Goal: Task Accomplishment & Management: Manage account settings

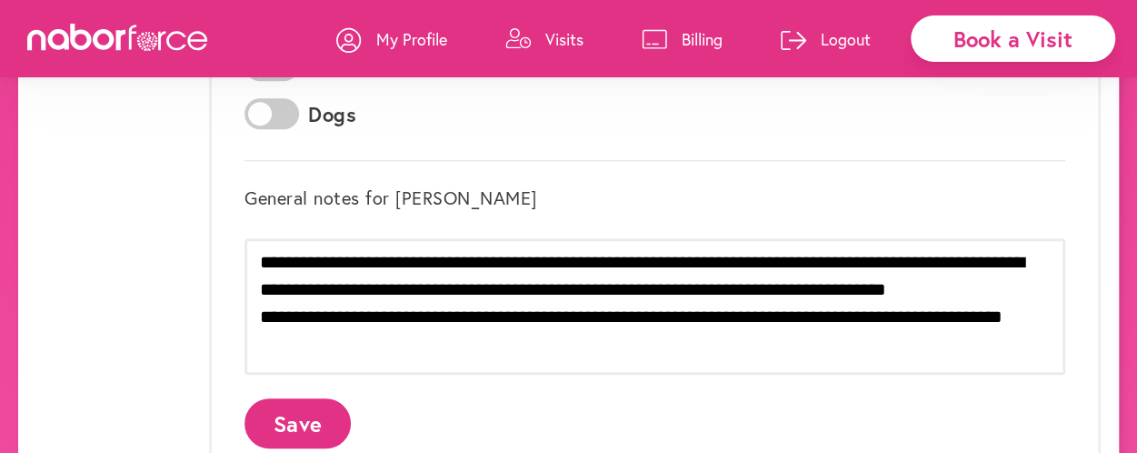
scroll to position [636, 0]
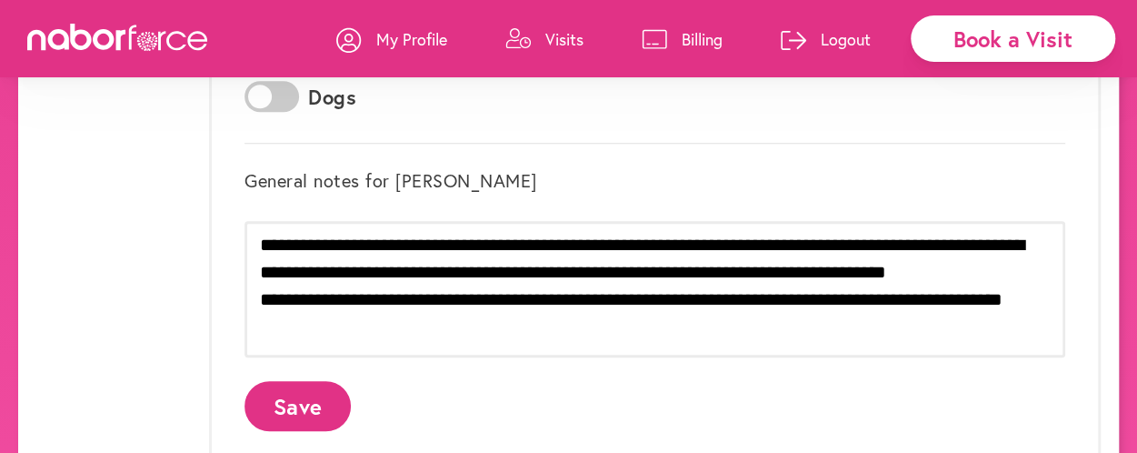
click at [1032, 44] on div "Book a Visit" at bounding box center [1013, 38] width 204 height 46
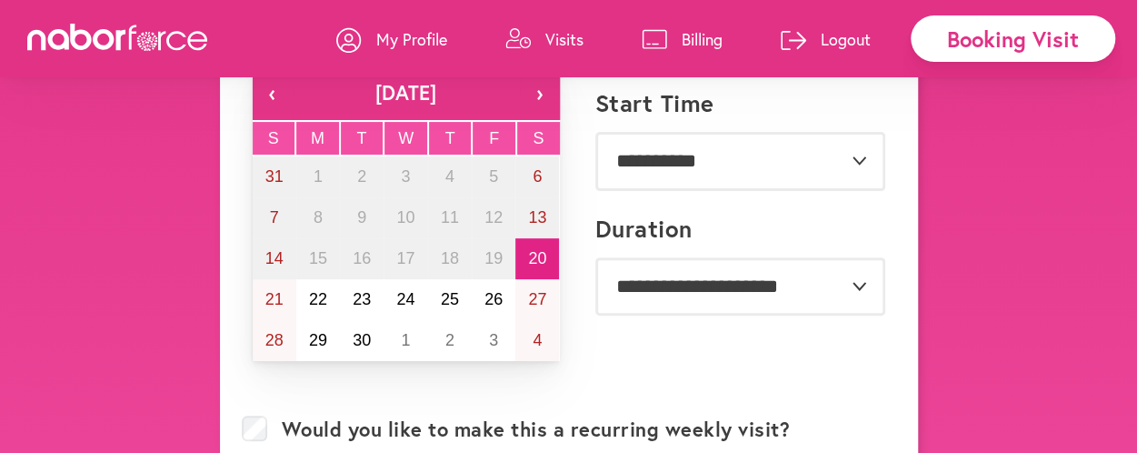
scroll to position [182, 0]
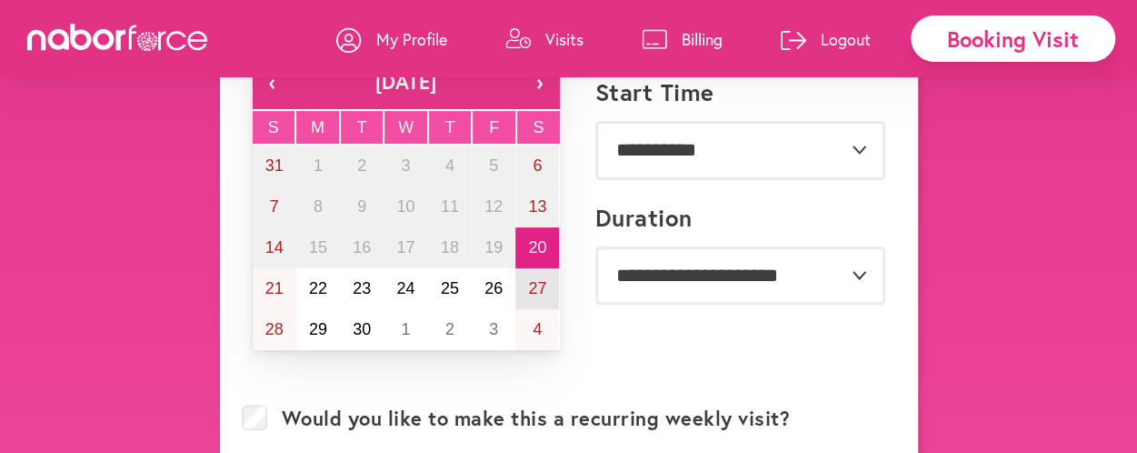
click at [543, 288] on abbr "27" at bounding box center [537, 288] width 18 height 18
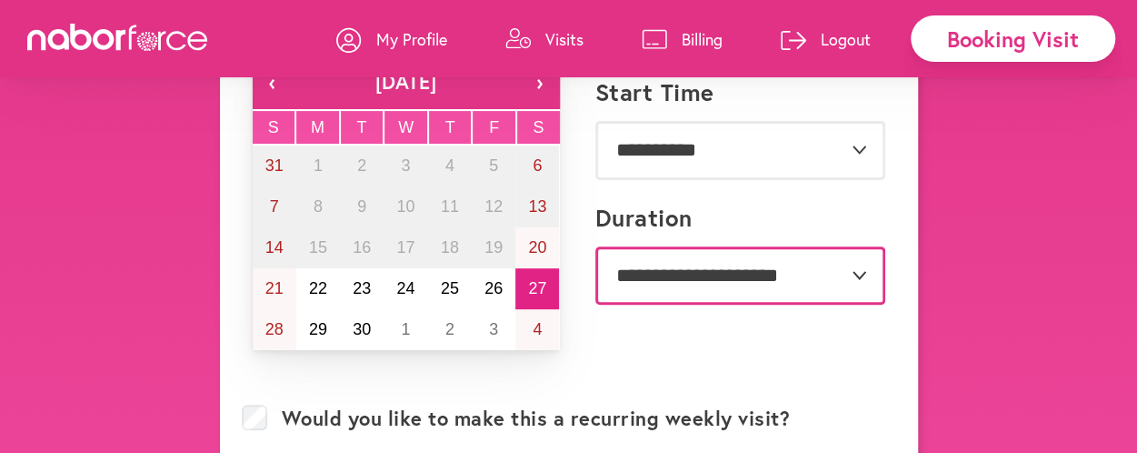
click at [633, 286] on select "**********" at bounding box center [740, 275] width 290 height 58
select select "**"
click at [595, 246] on select "**********" at bounding box center [740, 275] width 290 height 58
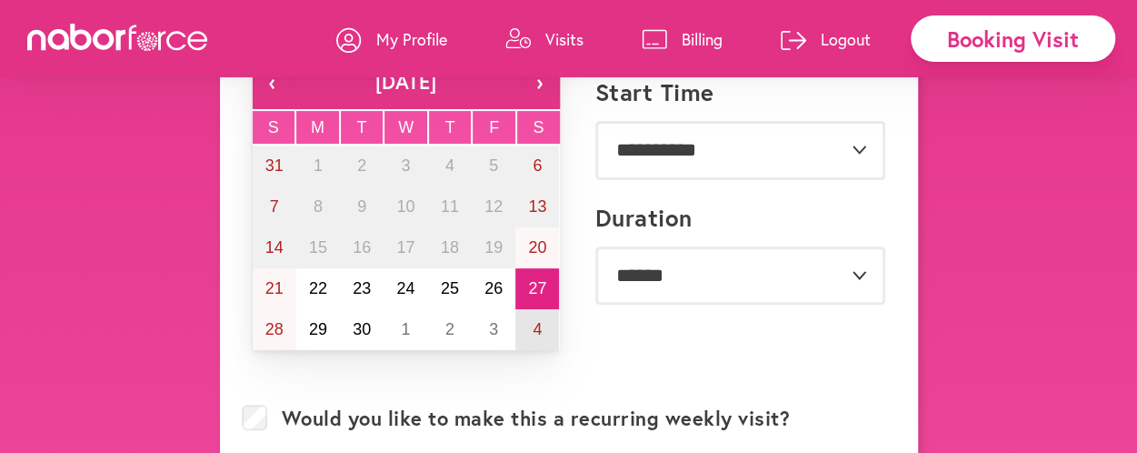
click at [540, 325] on abbr "4" at bounding box center [537, 329] width 9 height 18
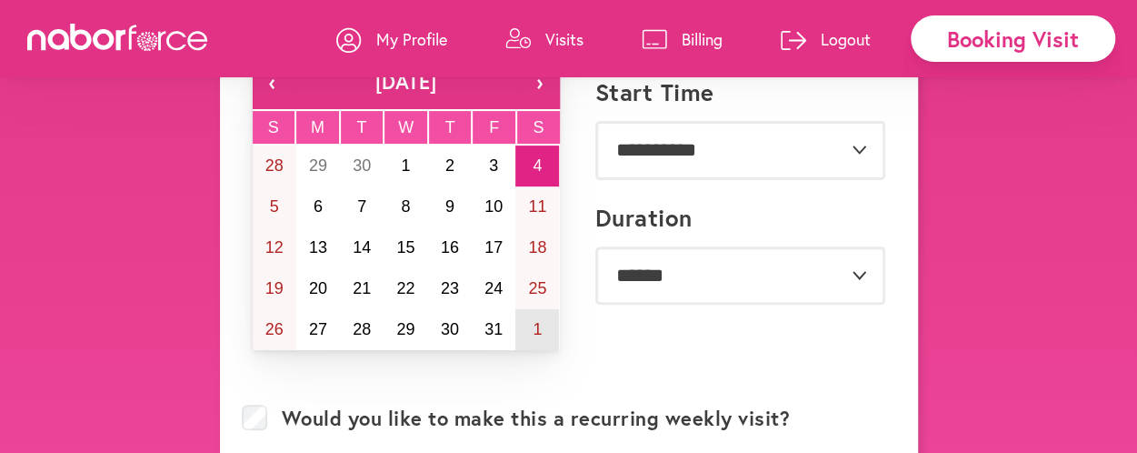
click at [540, 325] on abbr "1" at bounding box center [537, 329] width 9 height 18
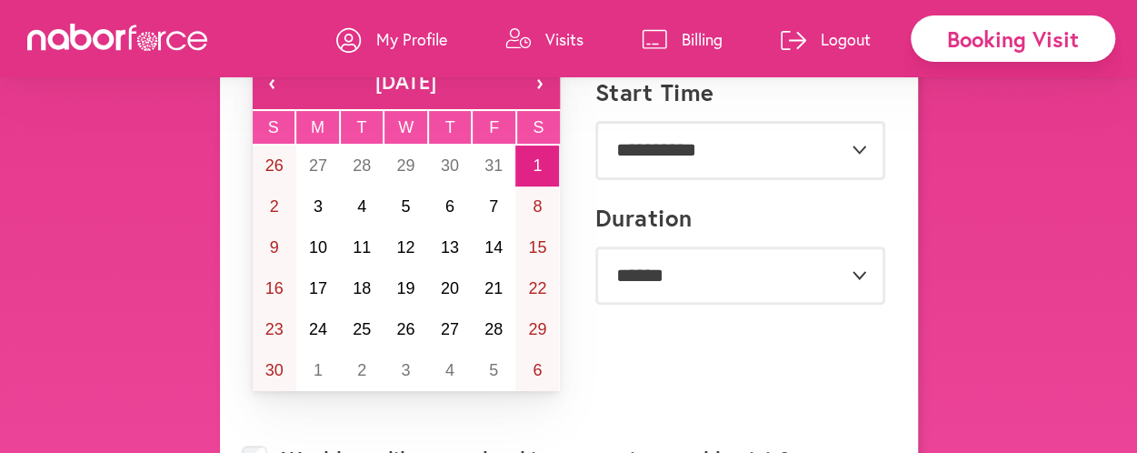
click at [276, 81] on button "‹" at bounding box center [273, 82] width 40 height 55
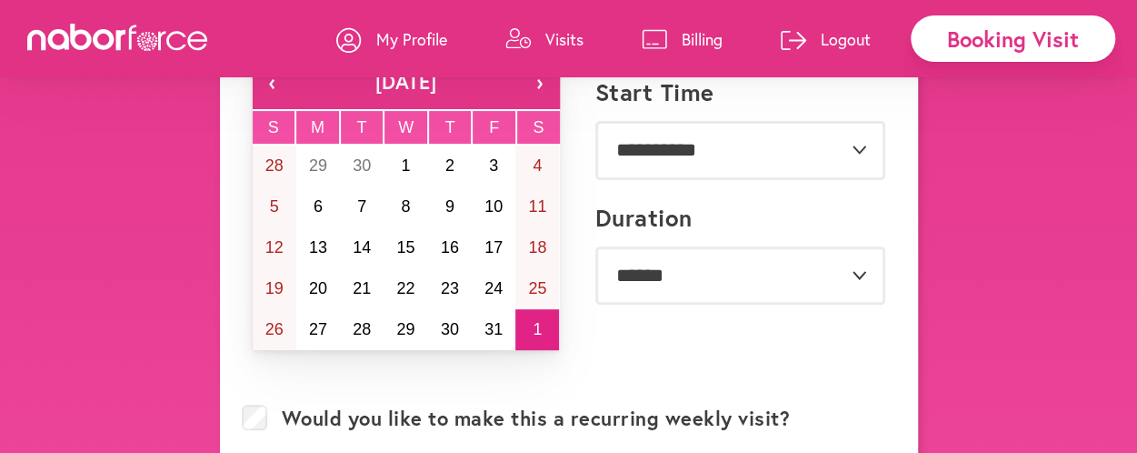
click at [274, 85] on button "‹" at bounding box center [273, 82] width 40 height 55
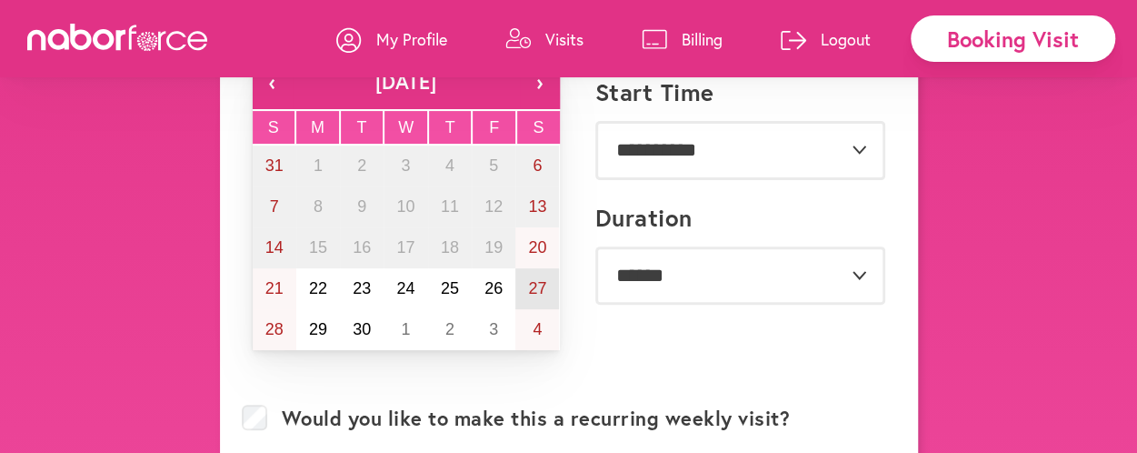
click at [539, 284] on abbr "27" at bounding box center [537, 288] width 18 height 18
click at [496, 423] on label "Would you like to make this a recurring weekly visit?" at bounding box center [536, 418] width 509 height 24
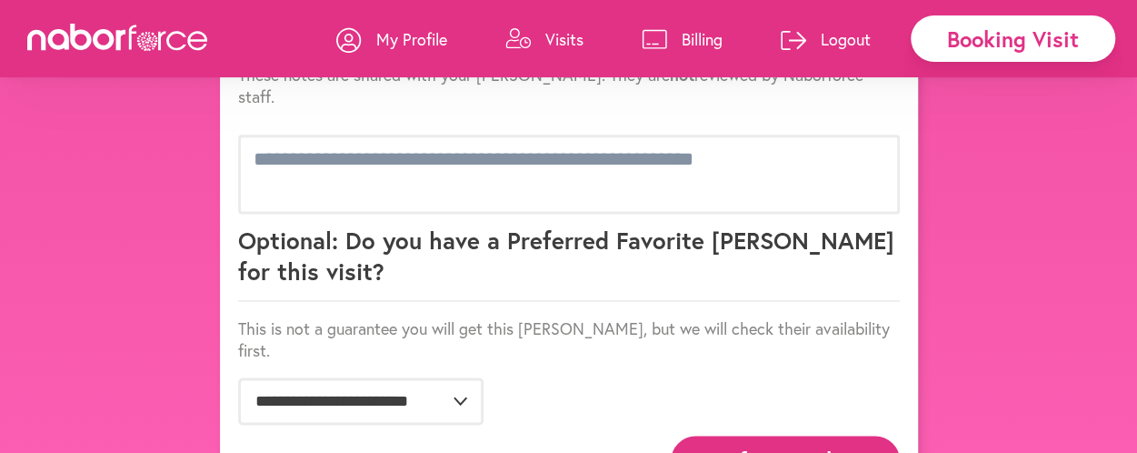
scroll to position [1159, 0]
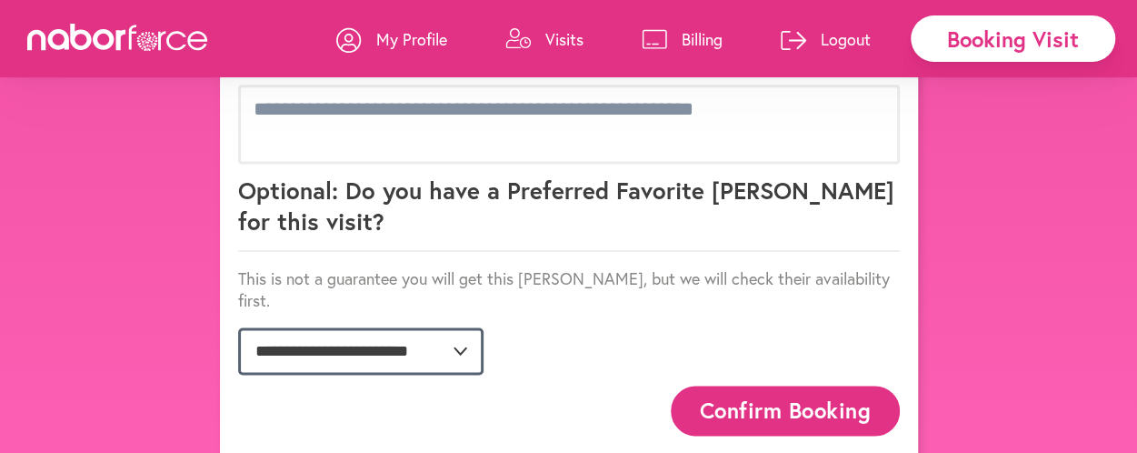
click at [420, 327] on select "**********" at bounding box center [360, 350] width 245 height 47
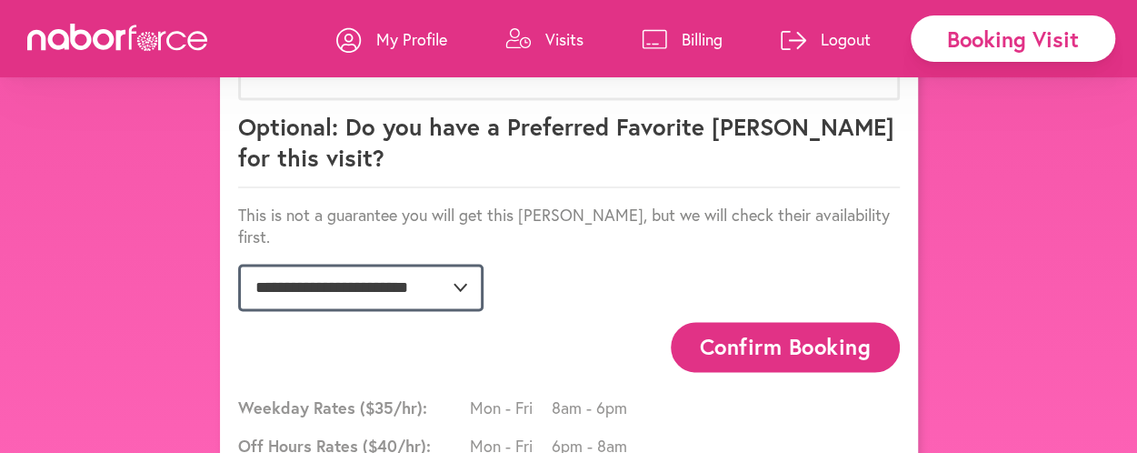
scroll to position [1250, 0]
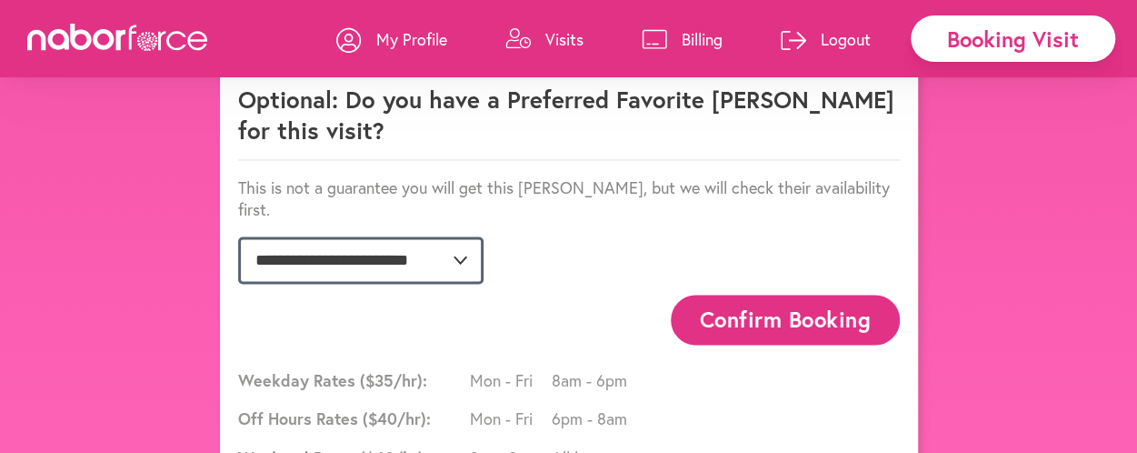
click at [434, 236] on select "**********" at bounding box center [360, 259] width 245 height 47
select select "**********"
click at [238, 236] on select "**********" at bounding box center [360, 259] width 245 height 47
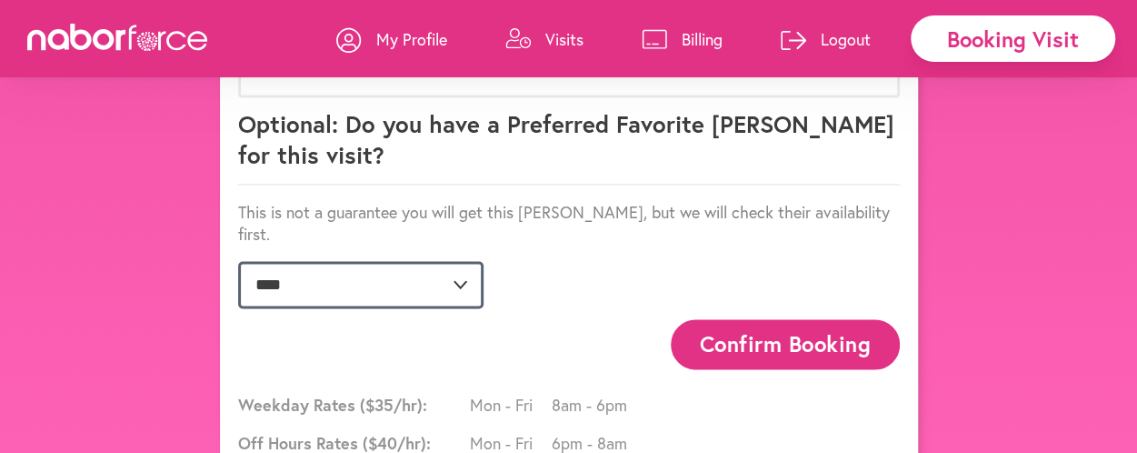
scroll to position [1227, 0]
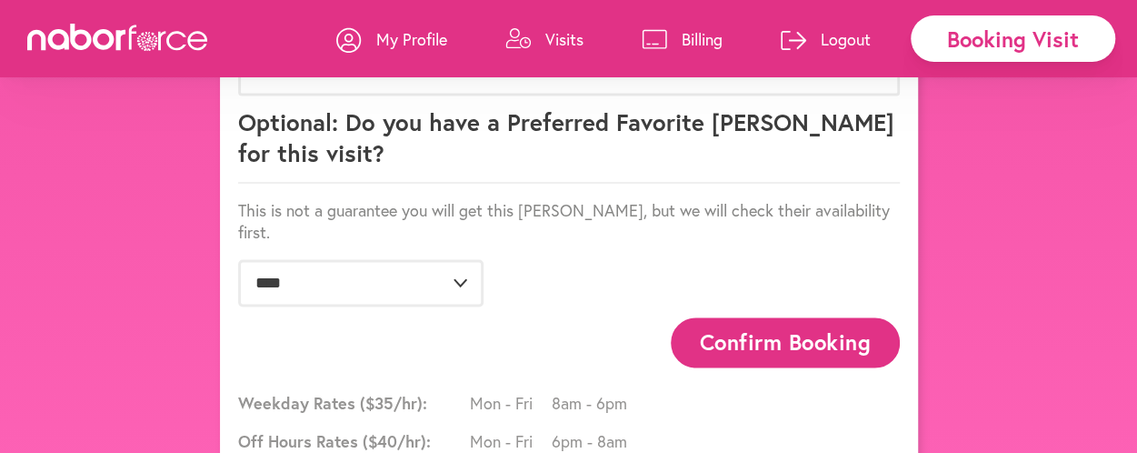
click at [715, 317] on button "Confirm Booking" at bounding box center [785, 342] width 229 height 50
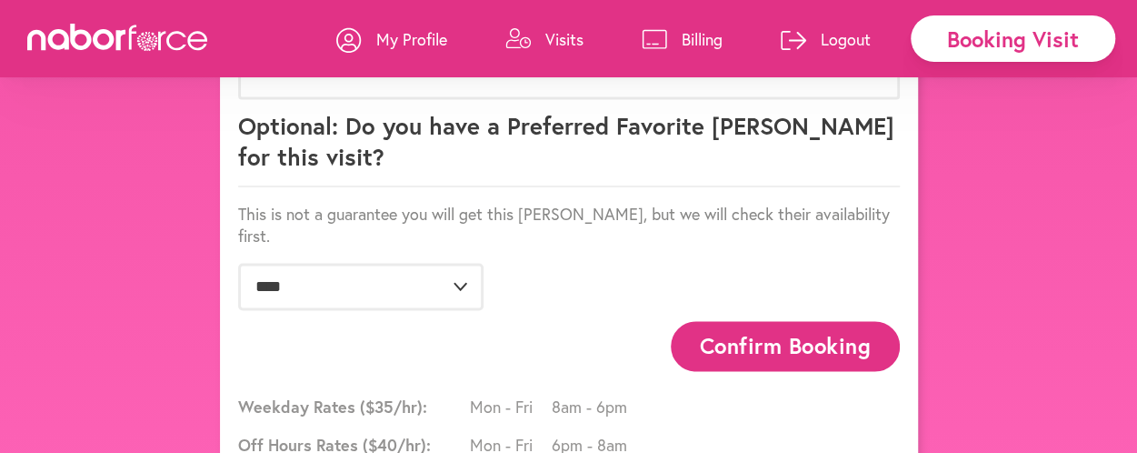
scroll to position [0, 0]
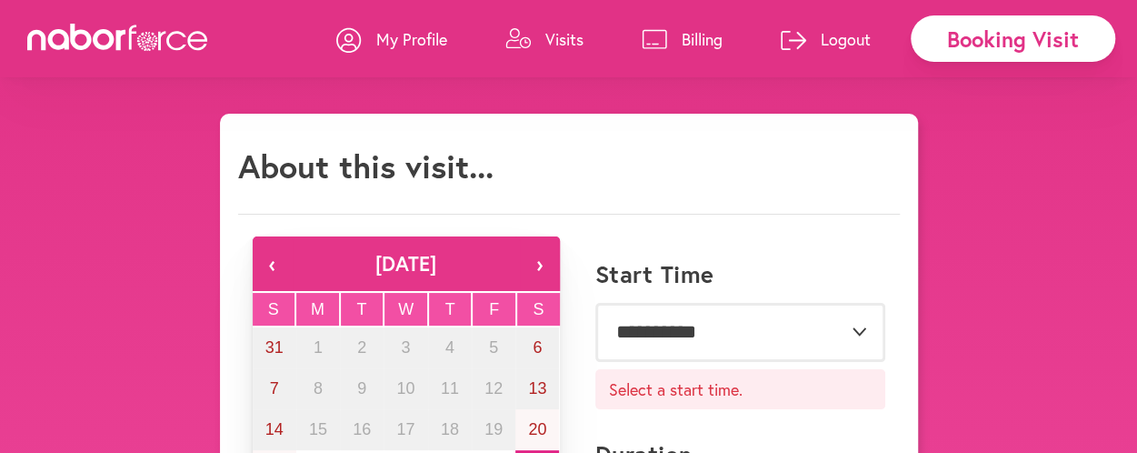
click at [702, 386] on p "Select a start time." at bounding box center [740, 389] width 290 height 40
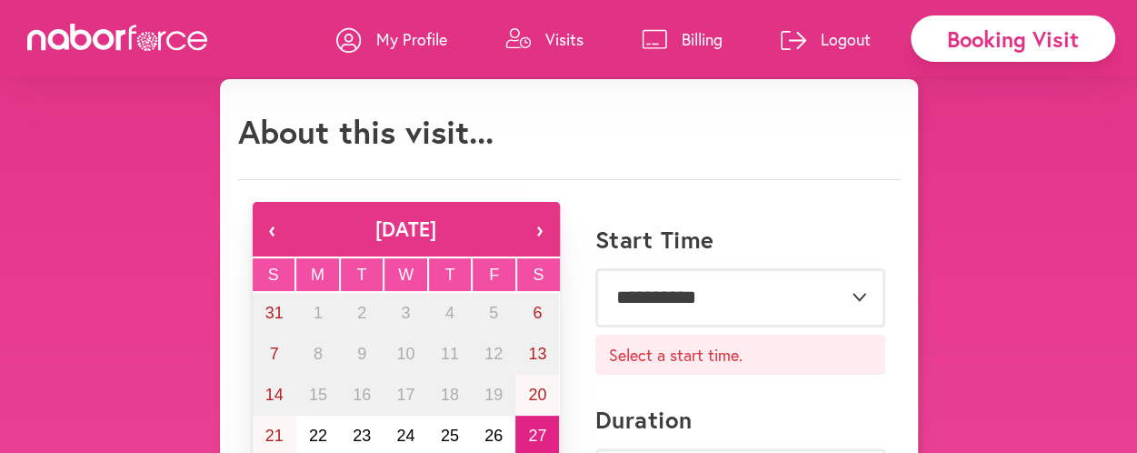
scroll to position [68, 0]
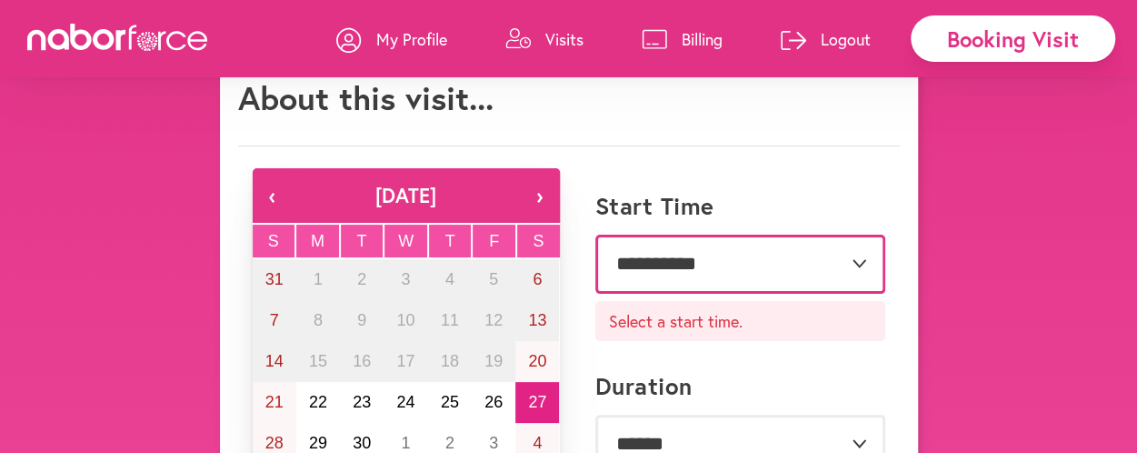
click at [869, 264] on select "**********" at bounding box center [740, 263] width 290 height 58
click at [595, 234] on select "**********" at bounding box center [740, 263] width 290 height 58
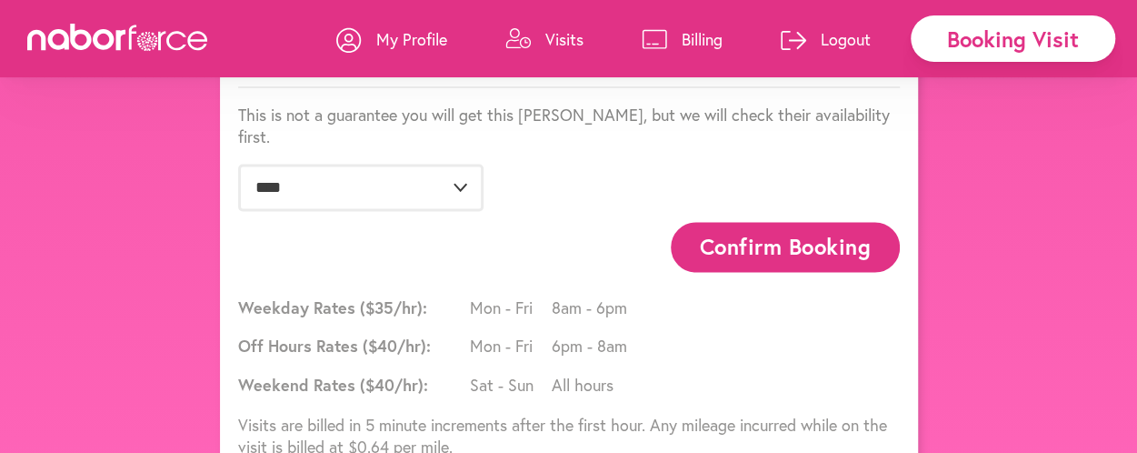
scroll to position [1324, 0]
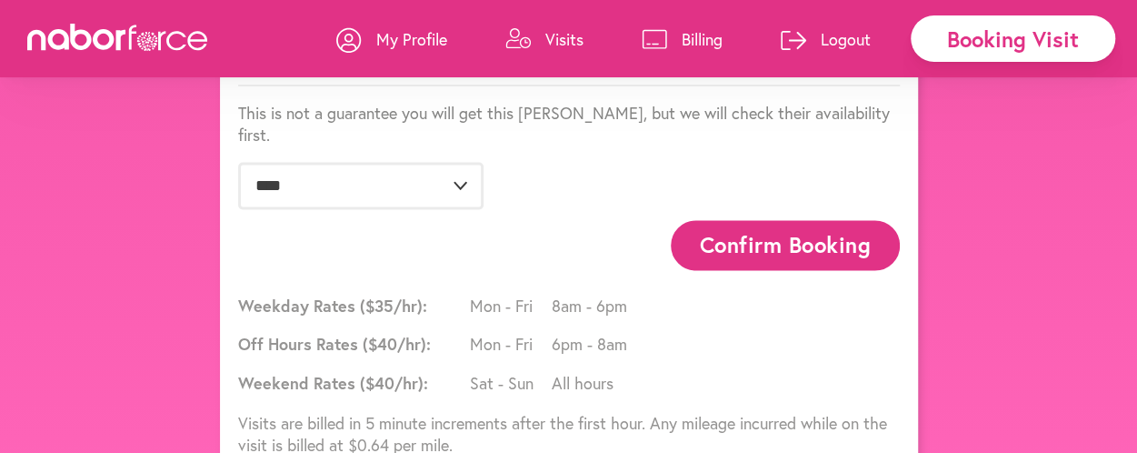
click at [706, 220] on button "Confirm Booking" at bounding box center [785, 245] width 229 height 50
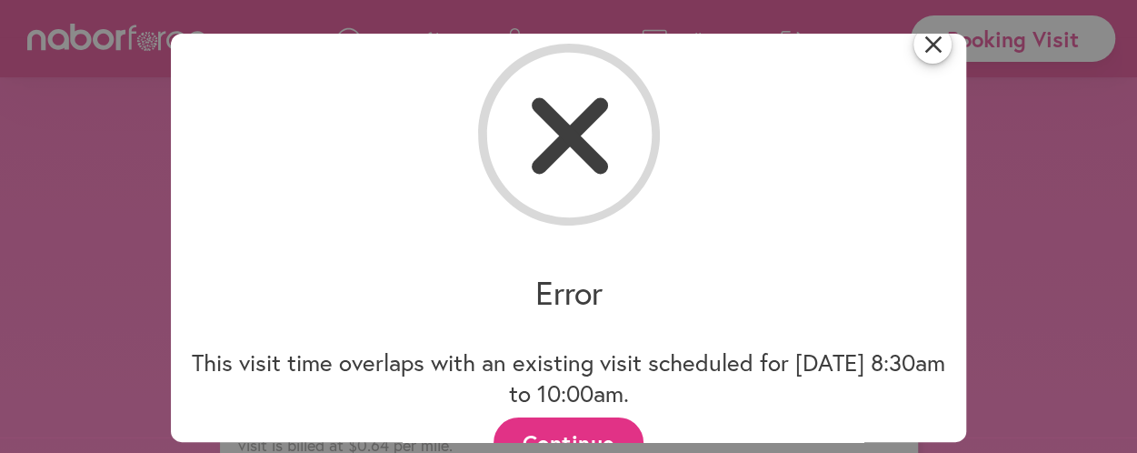
scroll to position [76, 0]
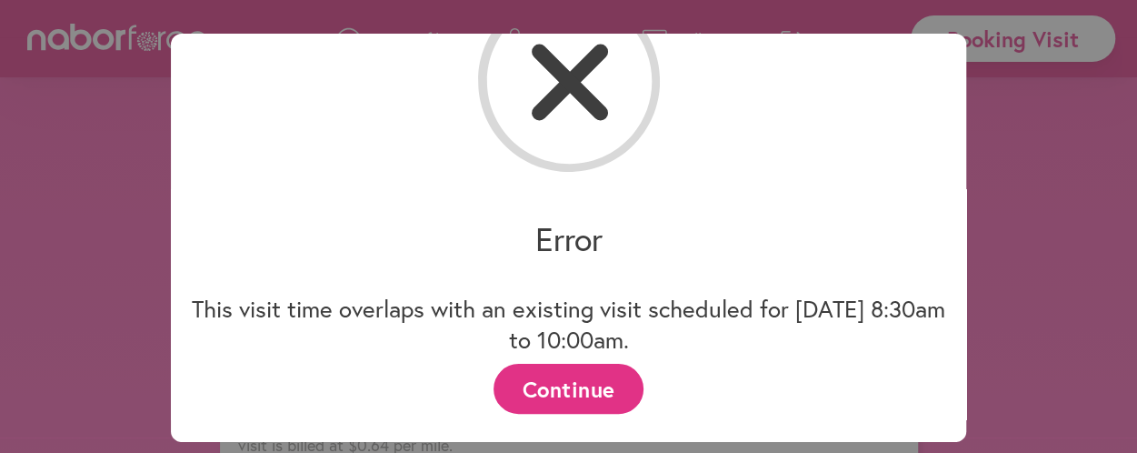
click at [565, 381] on button "Continue" at bounding box center [568, 389] width 150 height 50
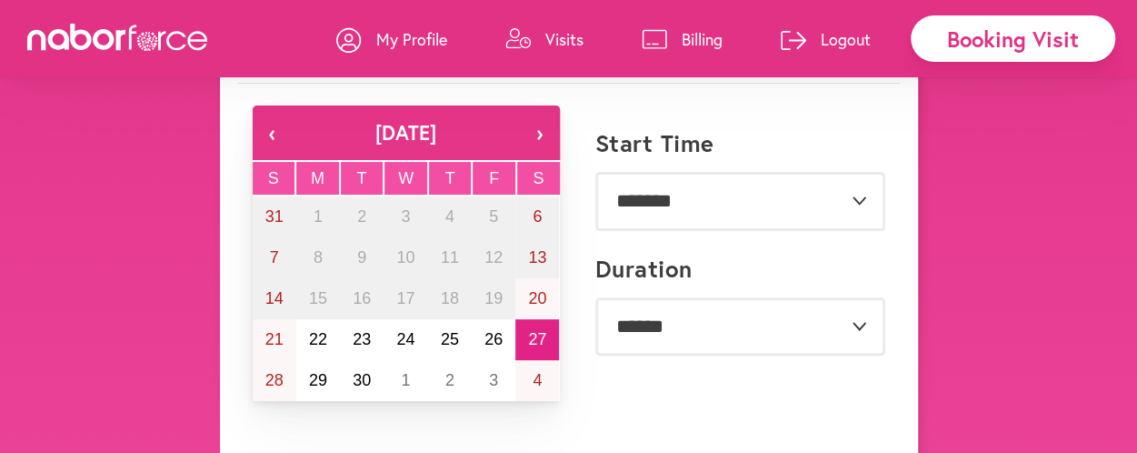
scroll to position [97, 0]
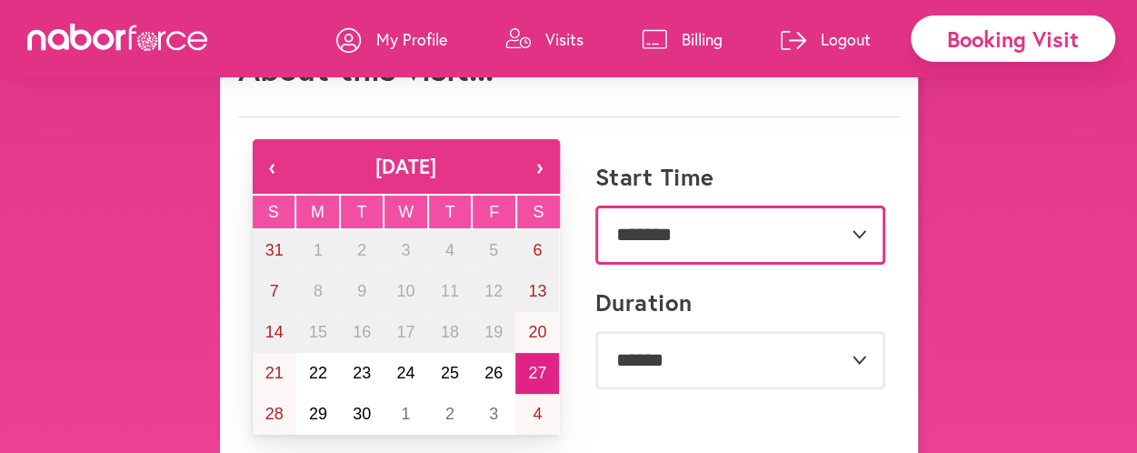
click at [854, 230] on select "**********" at bounding box center [740, 234] width 290 height 58
select select "*******"
click at [595, 205] on select "**********" at bounding box center [740, 234] width 290 height 58
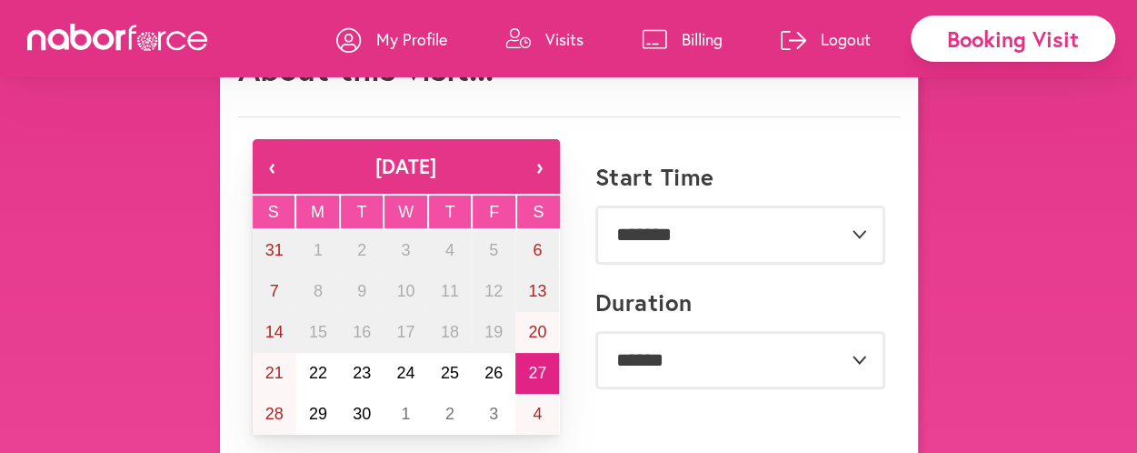
click at [997, 40] on div "Booking Visit" at bounding box center [1013, 38] width 204 height 46
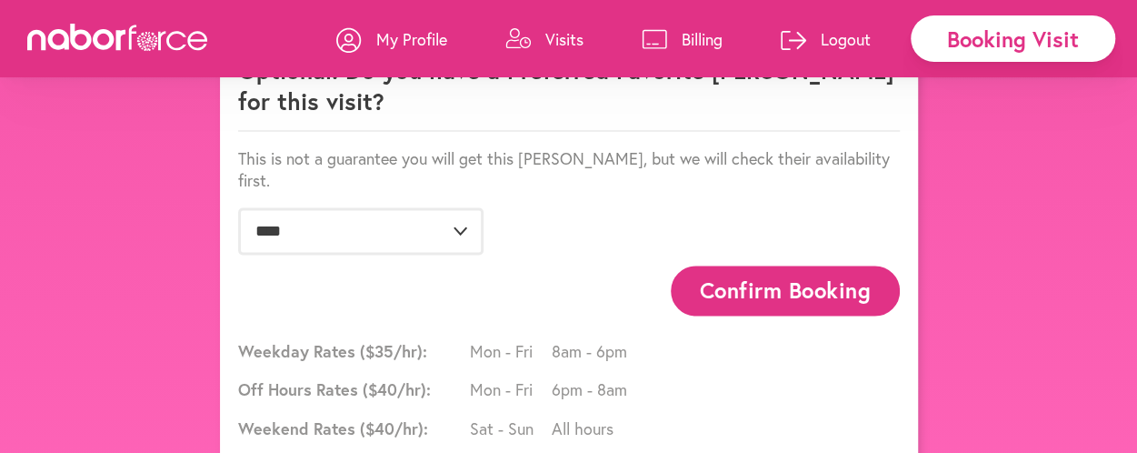
scroll to position [1324, 0]
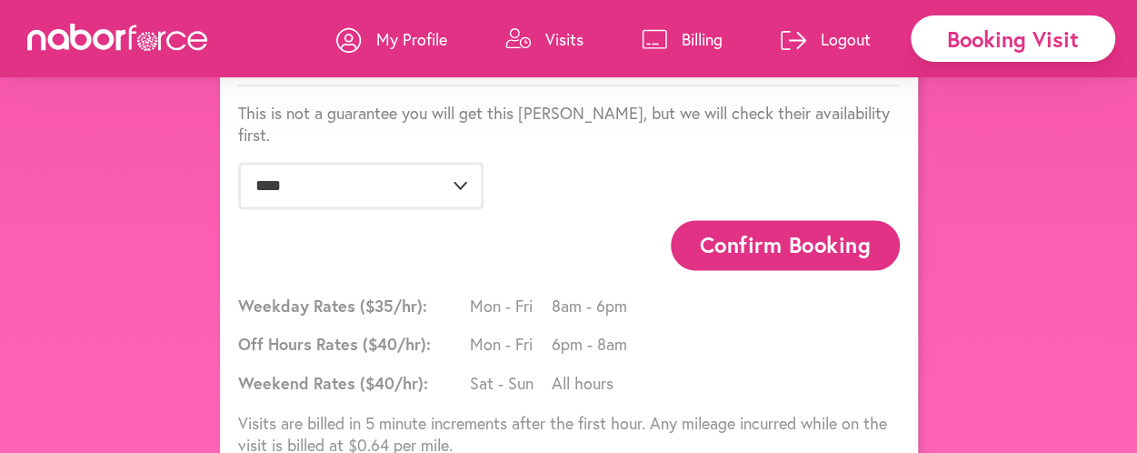
click at [810, 220] on button "Confirm Booking" at bounding box center [785, 245] width 229 height 50
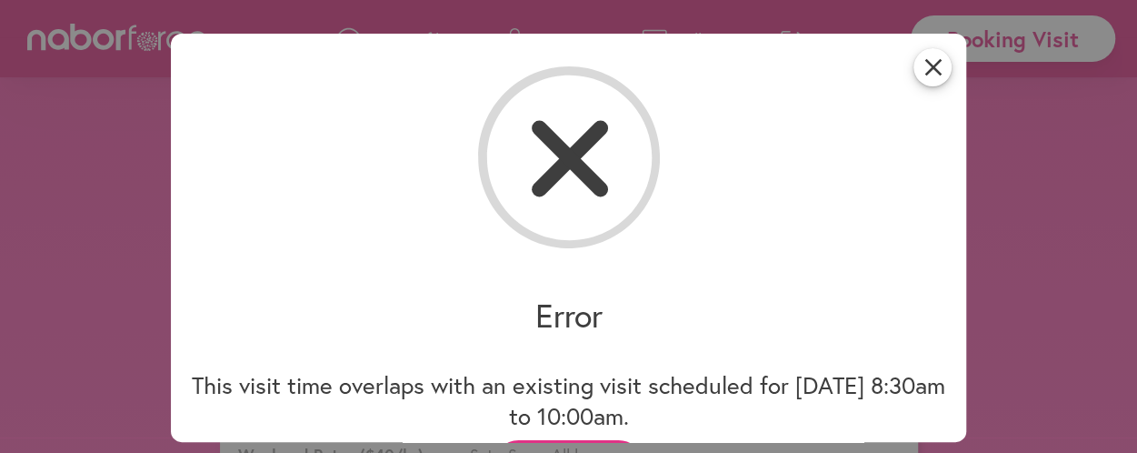
scroll to position [1142, 0]
click at [929, 73] on icon "close" at bounding box center [932, 67] width 38 height 38
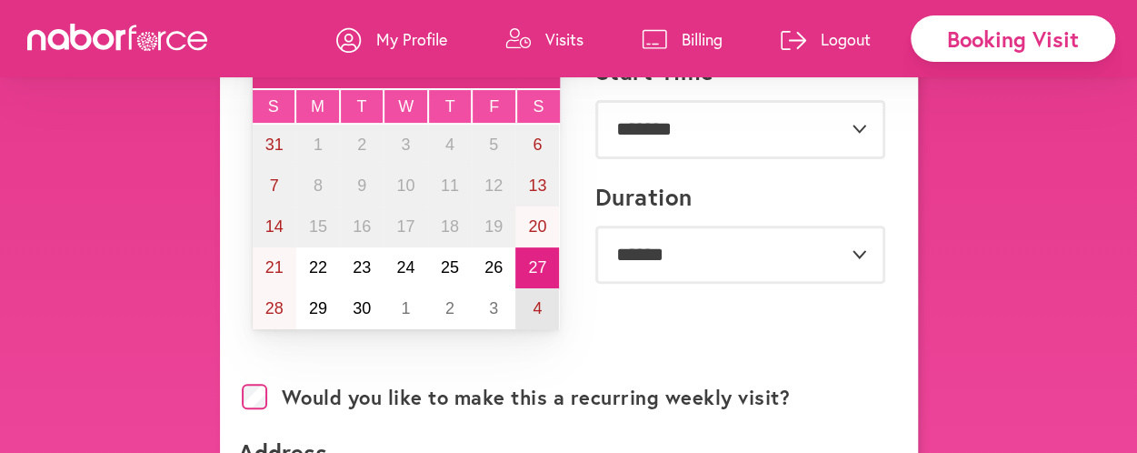
scroll to position [211, 0]
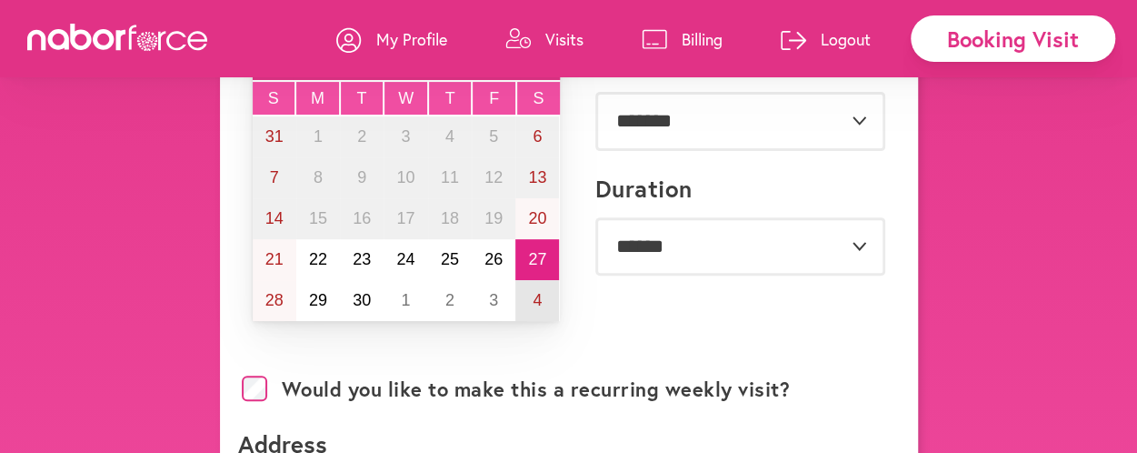
click at [538, 295] on abbr "4" at bounding box center [537, 300] width 9 height 18
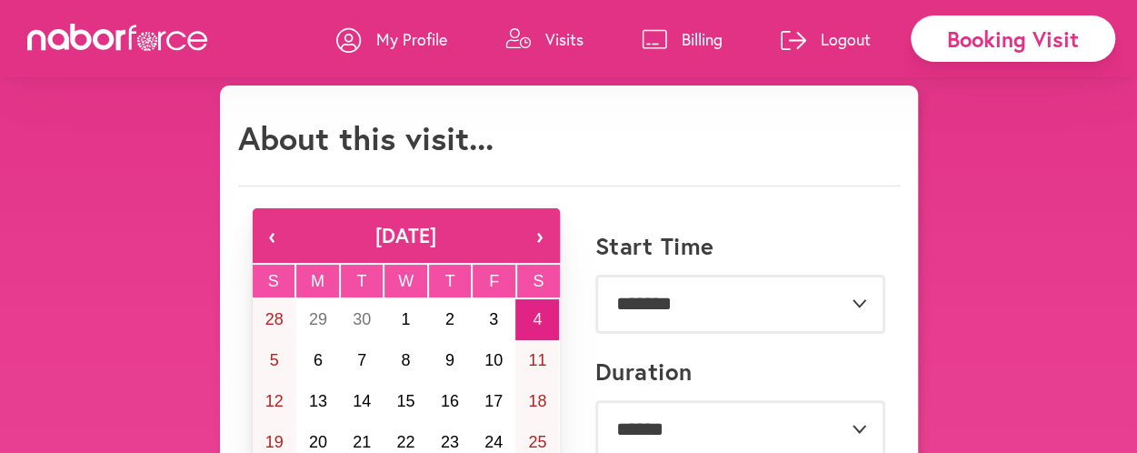
scroll to position [0, 0]
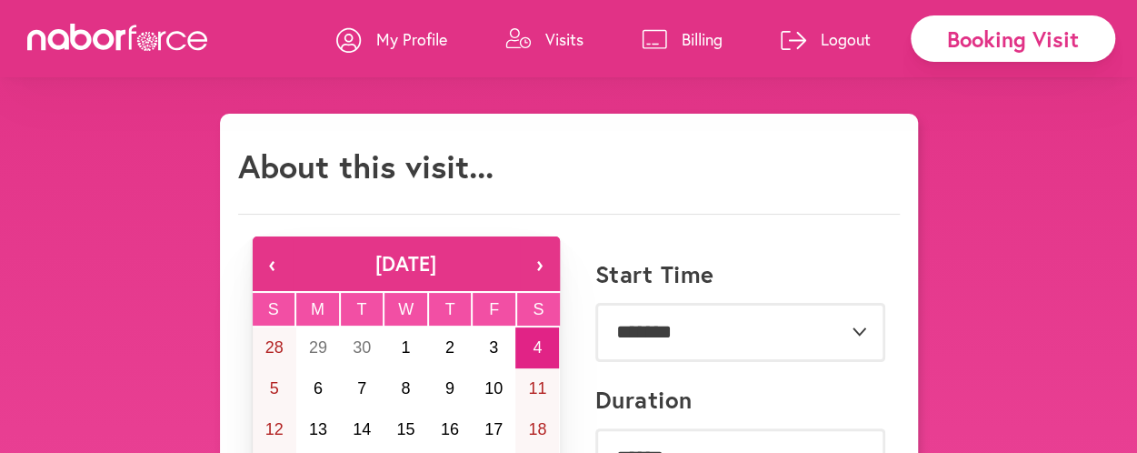
click at [274, 265] on button "‹" at bounding box center [273, 263] width 40 height 55
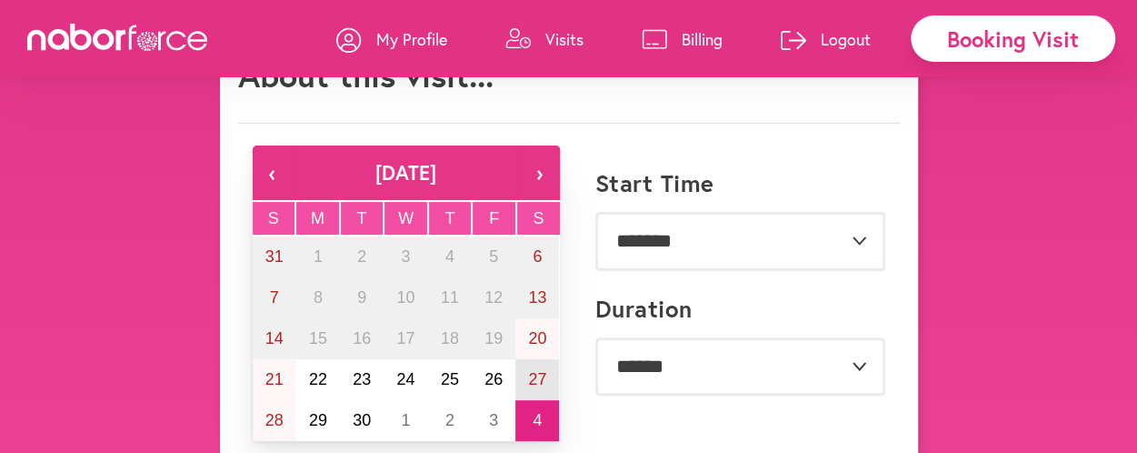
scroll to position [114, 0]
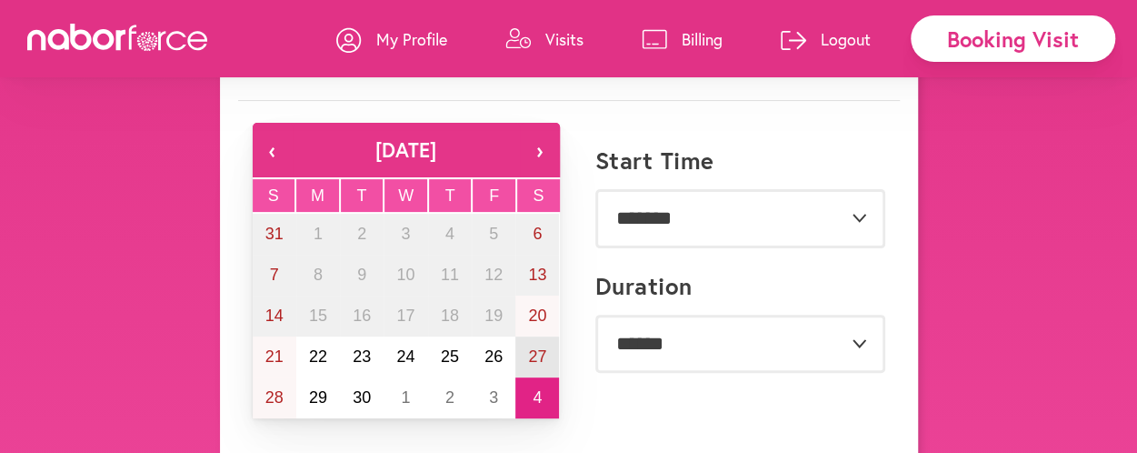
click at [534, 354] on abbr "27" at bounding box center [537, 356] width 18 height 18
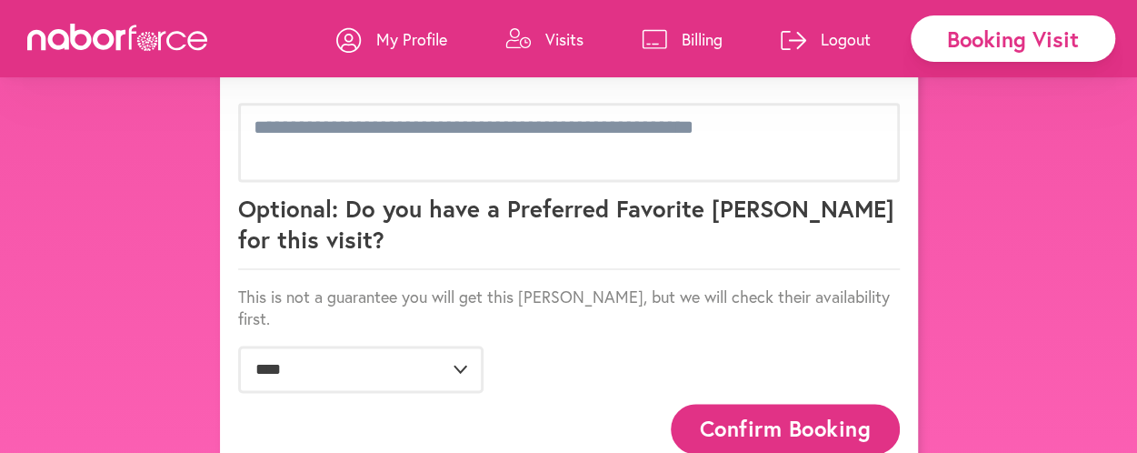
scroll to position [1159, 0]
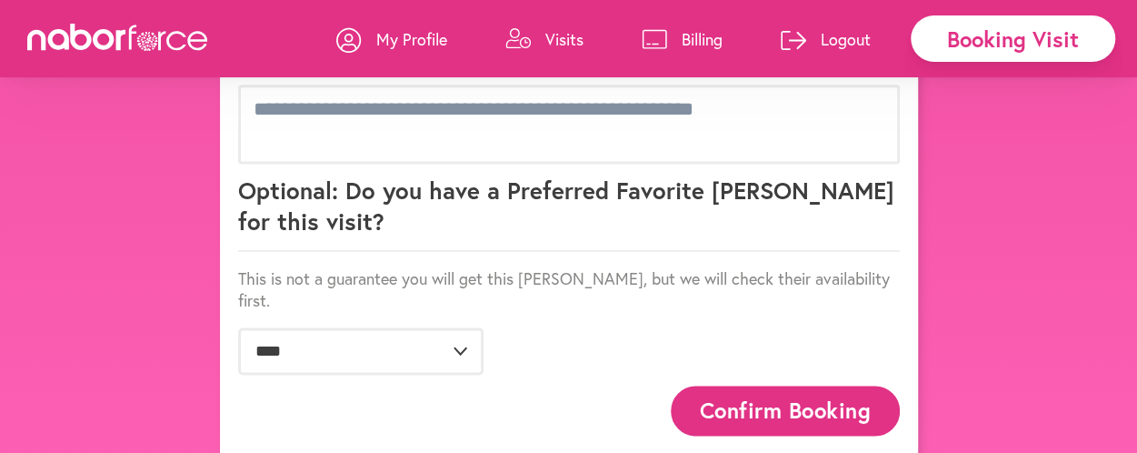
click at [696, 385] on button "Confirm Booking" at bounding box center [785, 410] width 229 height 50
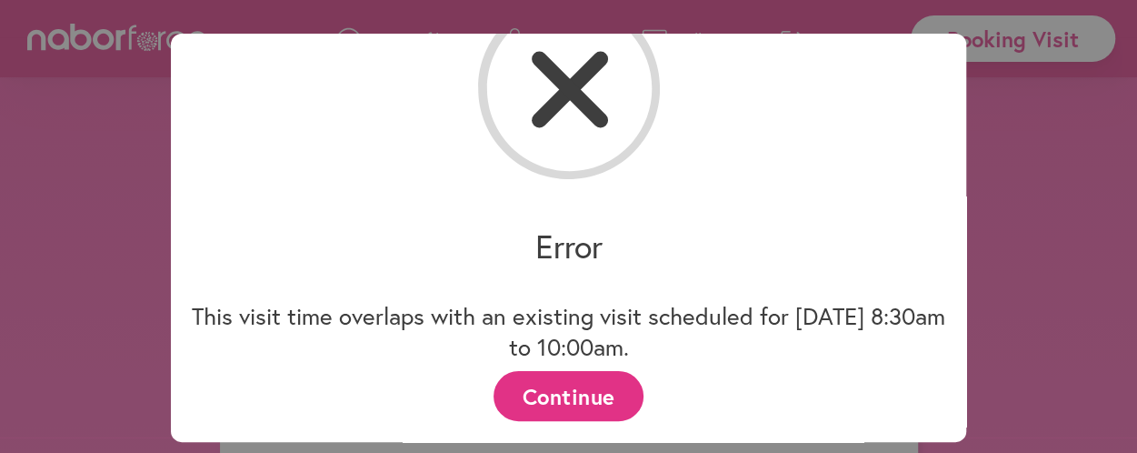
scroll to position [76, 0]
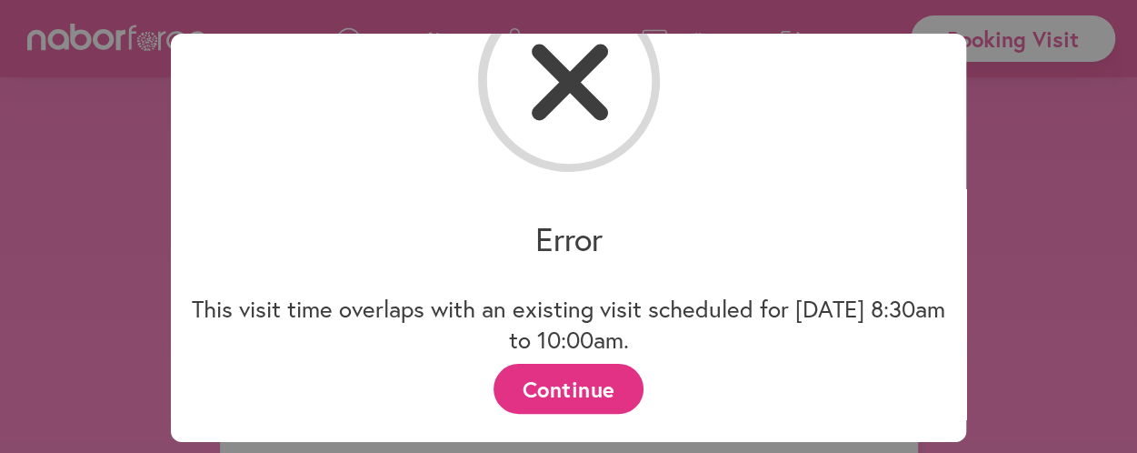
click at [578, 88] on rect at bounding box center [569, 82] width 83 height 83
click at [603, 379] on button "Continue" at bounding box center [568, 389] width 150 height 50
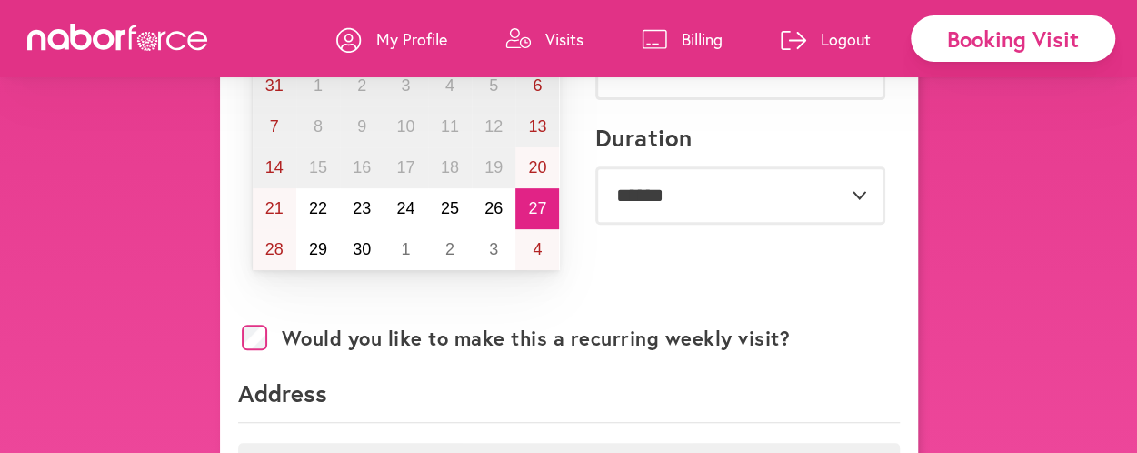
scroll to position [250, 0]
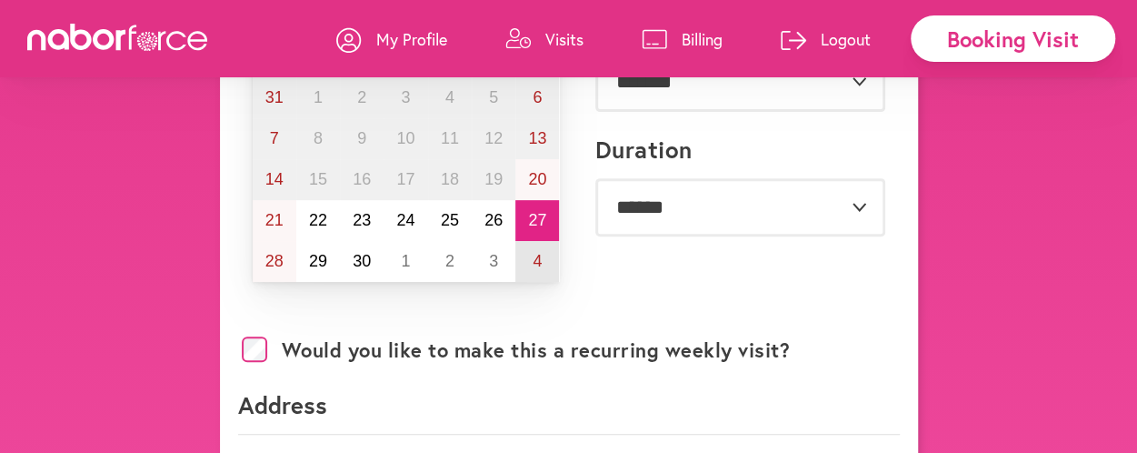
click at [540, 264] on abbr "4" at bounding box center [537, 261] width 9 height 18
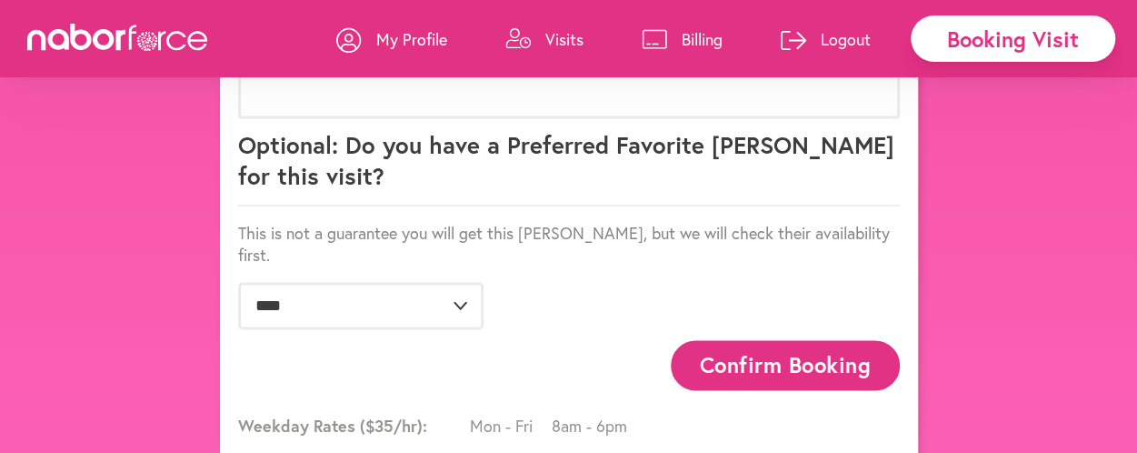
scroll to position [1227, 0]
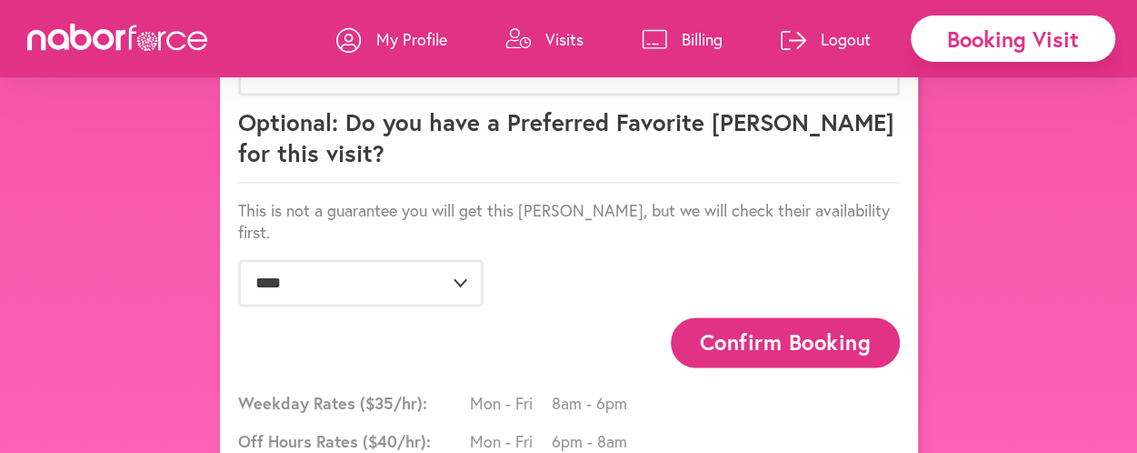
click at [700, 317] on button "Confirm Booking" at bounding box center [785, 342] width 229 height 50
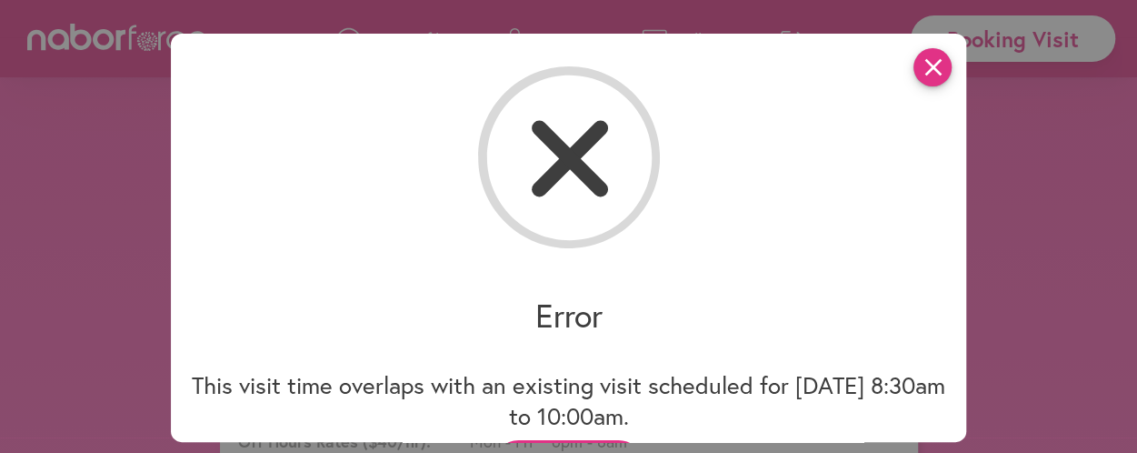
click at [929, 68] on icon "close" at bounding box center [932, 67] width 38 height 38
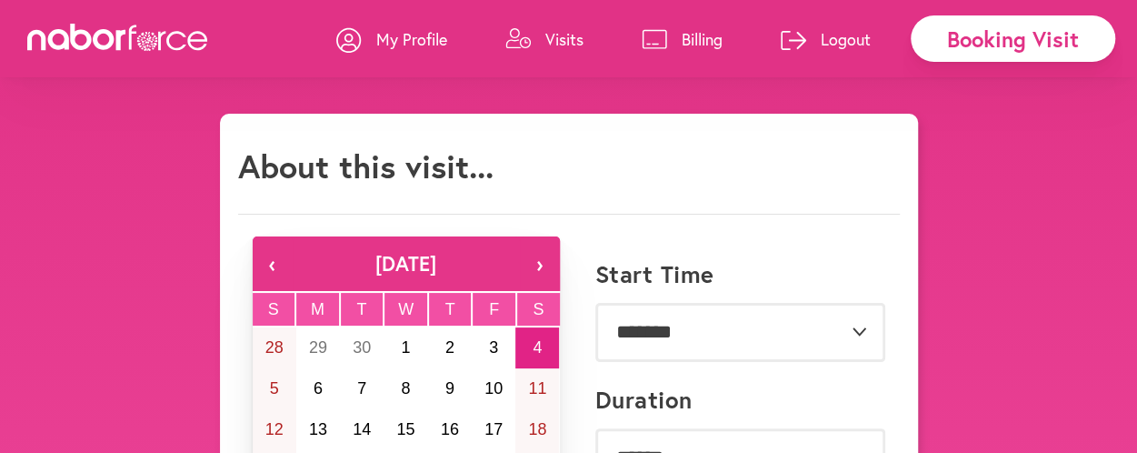
scroll to position [0, 0]
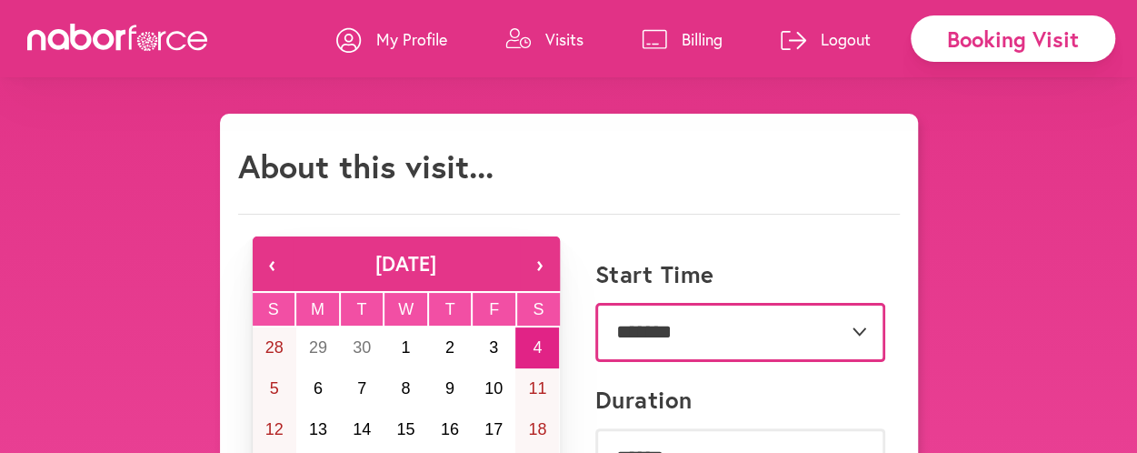
click at [860, 326] on select "**********" at bounding box center [740, 332] width 290 height 58
click at [858, 331] on select "**********" at bounding box center [740, 332] width 290 height 58
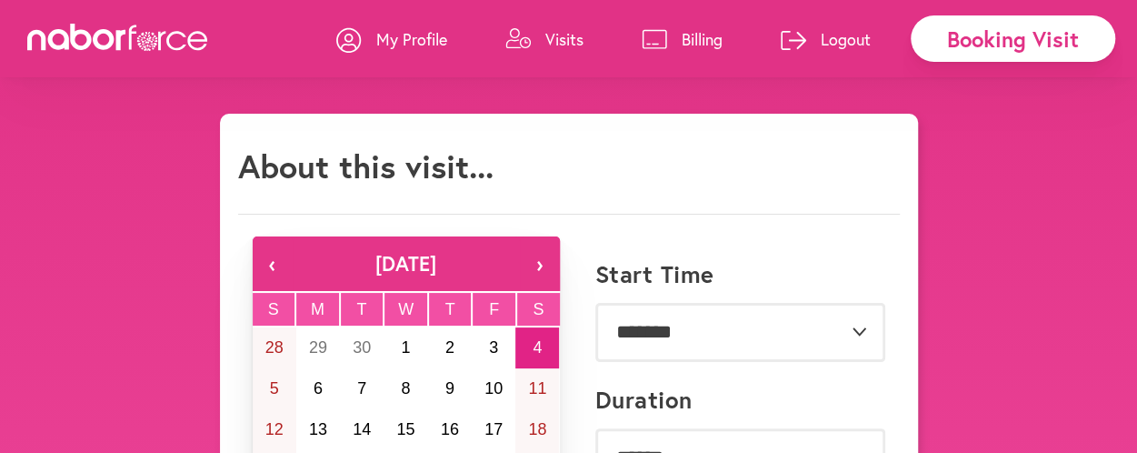
click at [275, 264] on button "‹" at bounding box center [273, 263] width 40 height 55
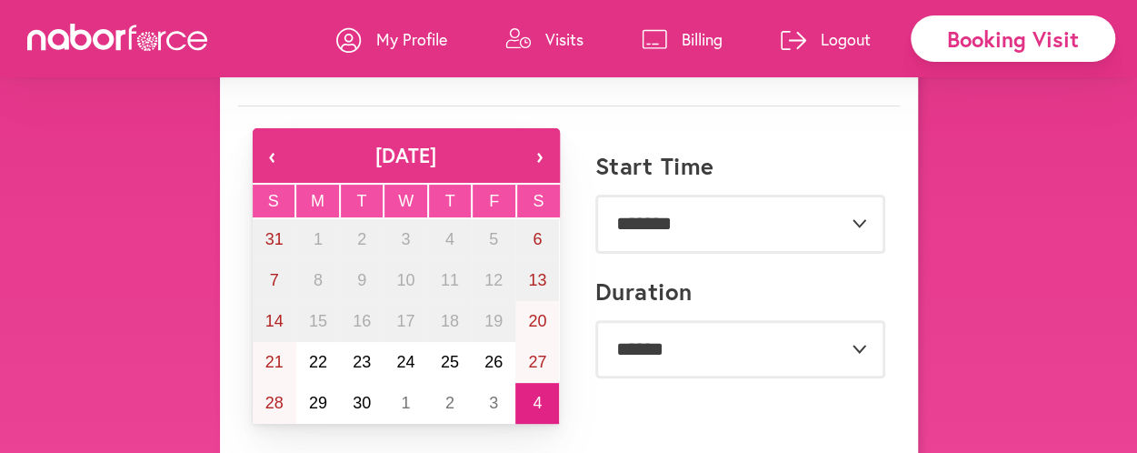
scroll to position [114, 0]
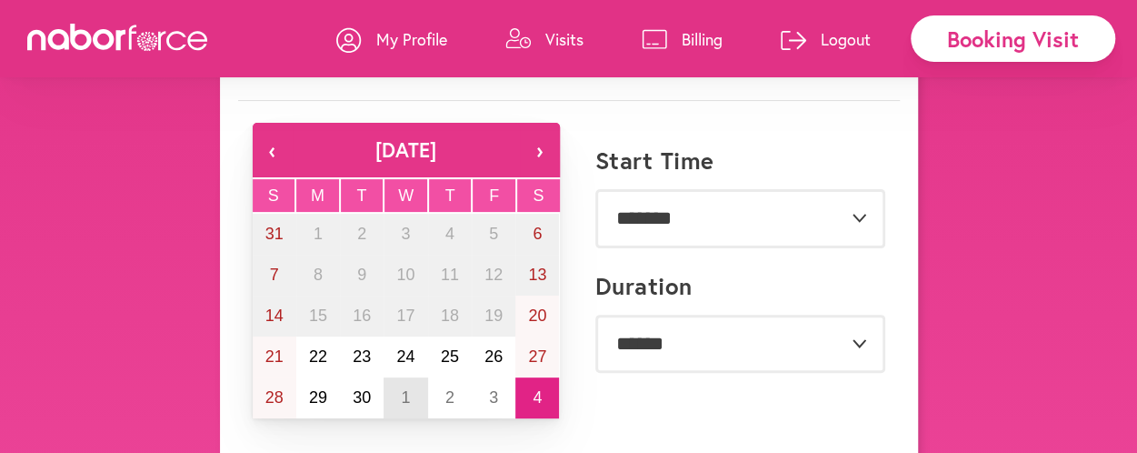
click at [411, 395] on button "1" at bounding box center [406, 397] width 44 height 41
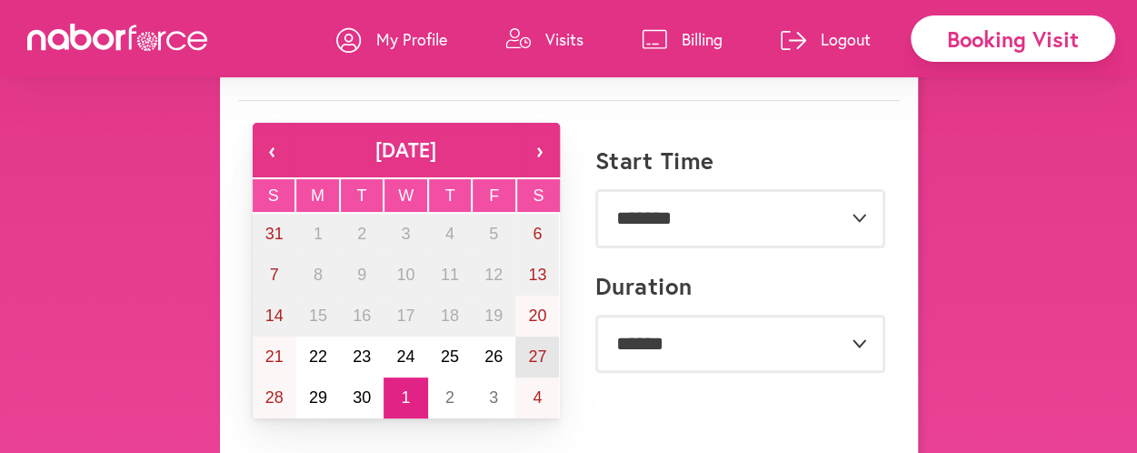
click at [531, 352] on abbr "27" at bounding box center [537, 356] width 18 height 18
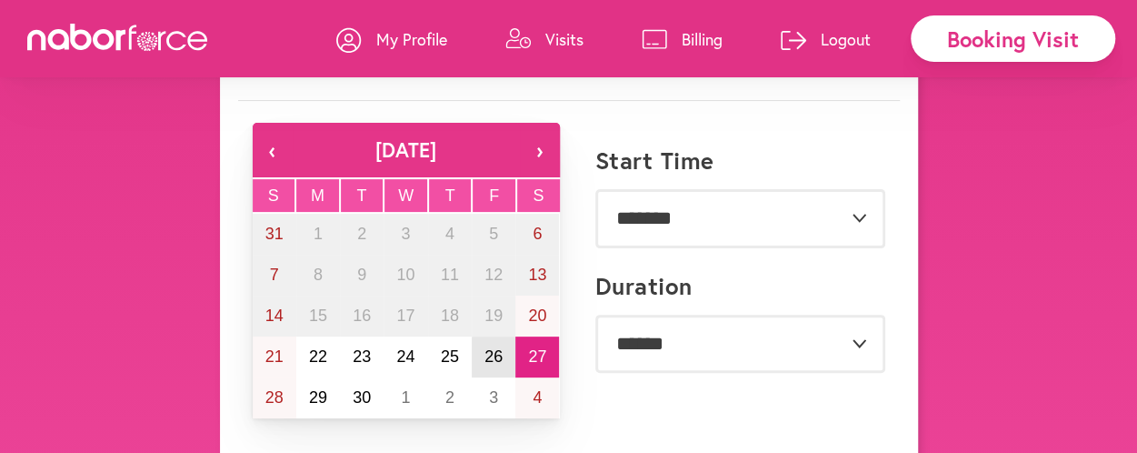
click at [479, 354] on button "26" at bounding box center [494, 356] width 44 height 41
click at [602, 392] on div "**********" at bounding box center [731, 347] width 307 height 176
click at [545, 391] on button "4" at bounding box center [537, 397] width 44 height 41
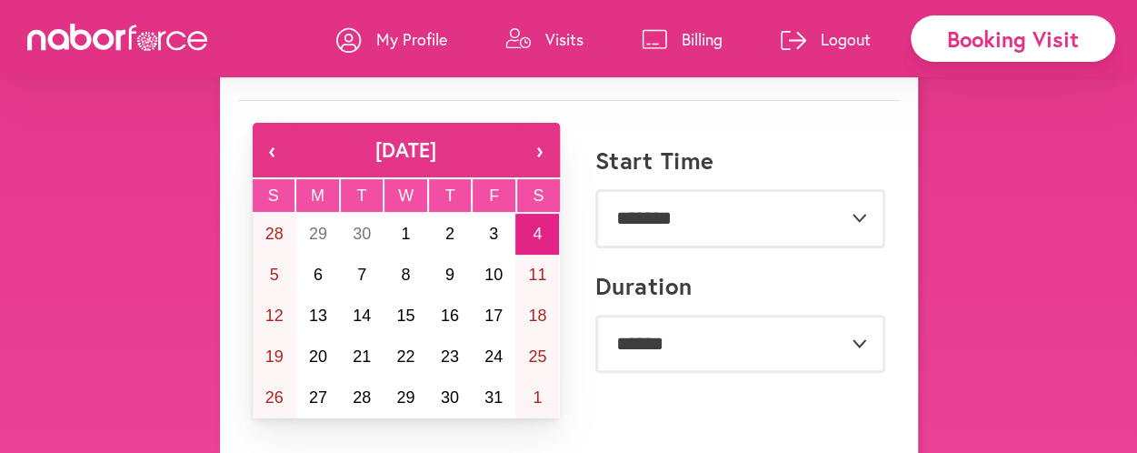
click at [273, 150] on button "‹" at bounding box center [273, 150] width 40 height 55
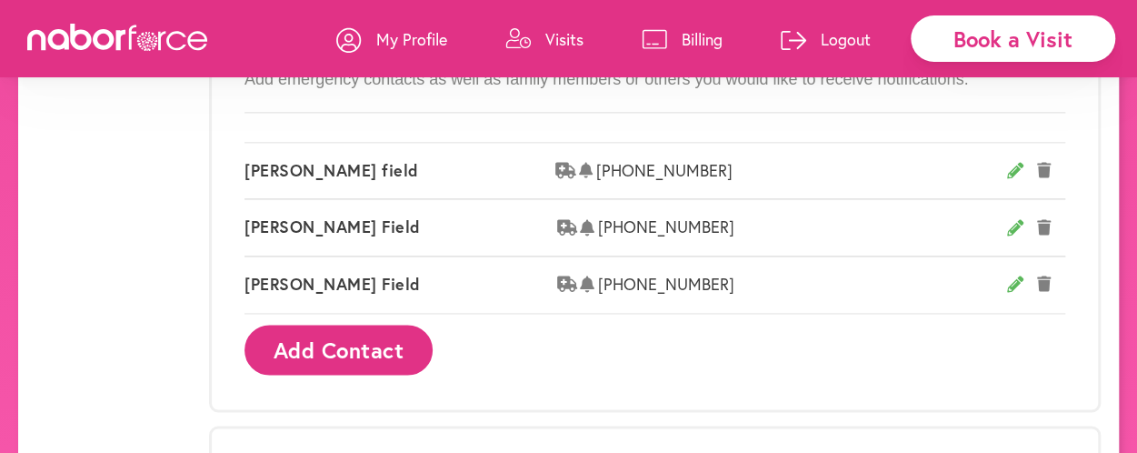
scroll to position [1136, 0]
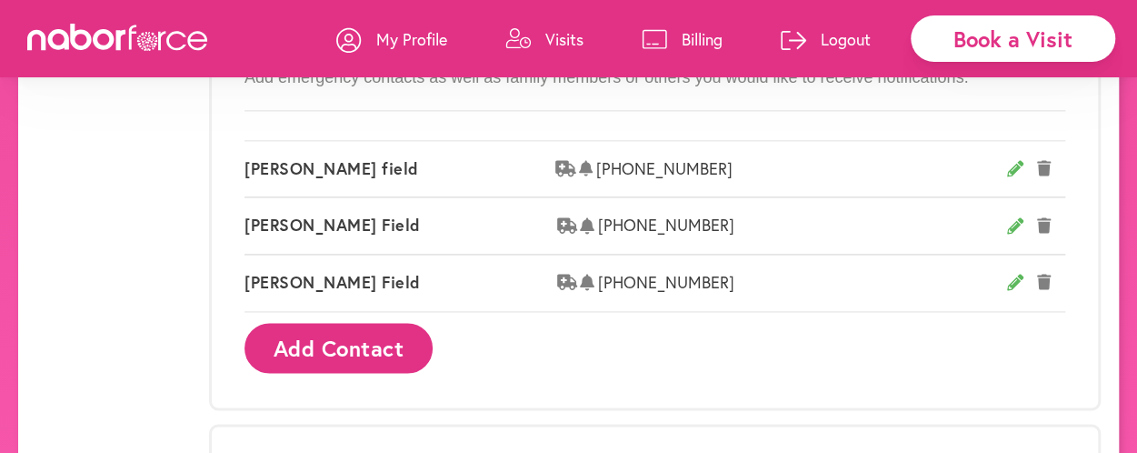
click at [1052, 225] on div "[PERSON_NAME] [PHONE_NUMBER]" at bounding box center [654, 225] width 821 height 58
click at [1042, 221] on icon at bounding box center [1044, 225] width 15 height 16
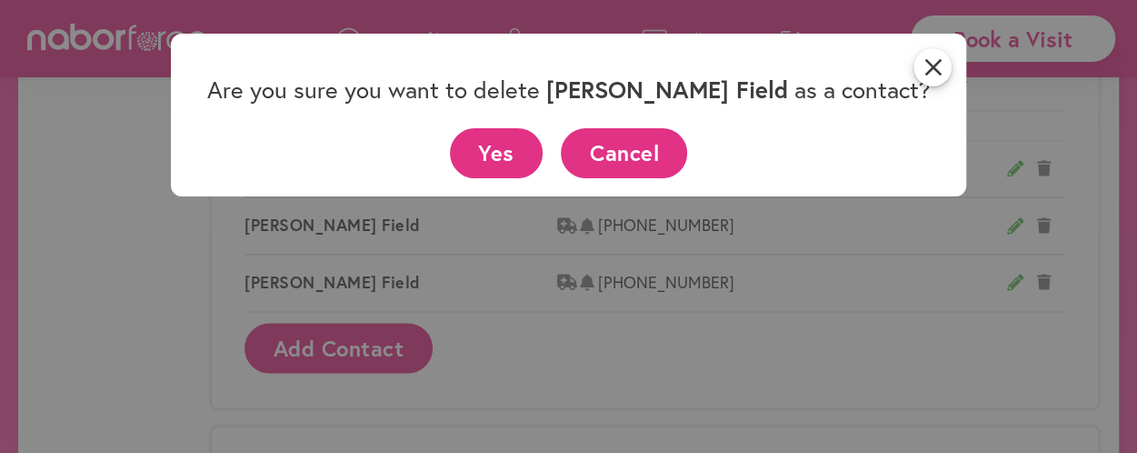
click at [485, 150] on button "Yes" at bounding box center [497, 153] width 94 height 50
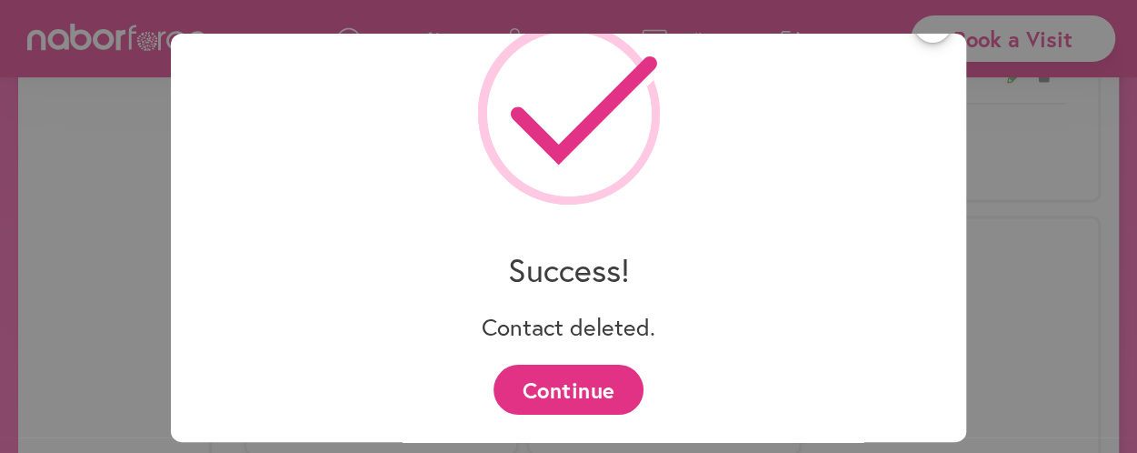
scroll to position [1318, 0]
click at [551, 385] on button "Continue" at bounding box center [568, 389] width 150 height 50
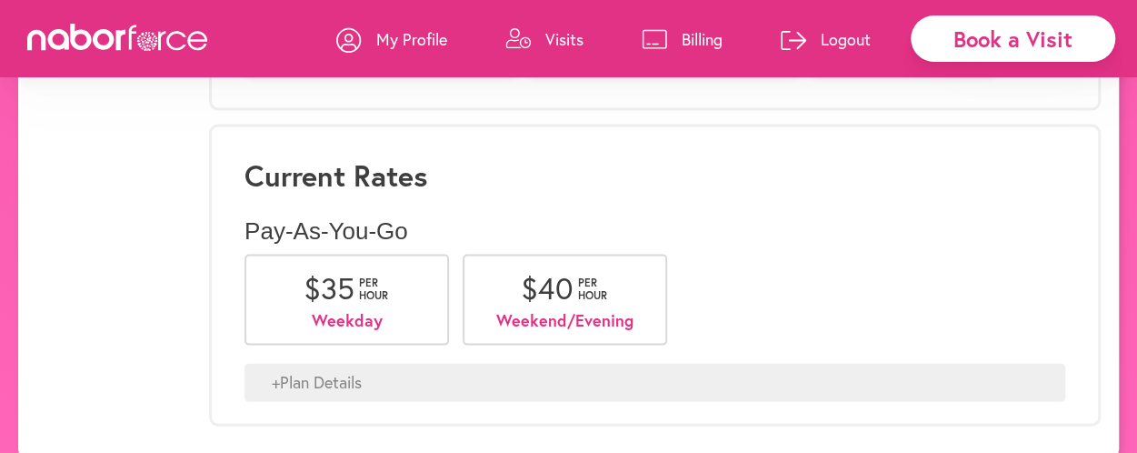
scroll to position [1788, 0]
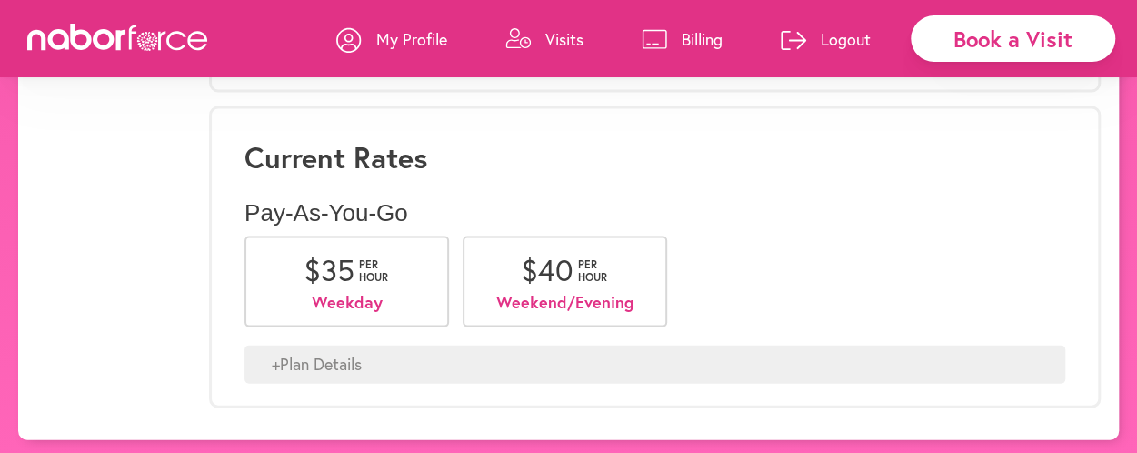
click at [346, 362] on div "+ Plan Details" at bounding box center [654, 364] width 821 height 38
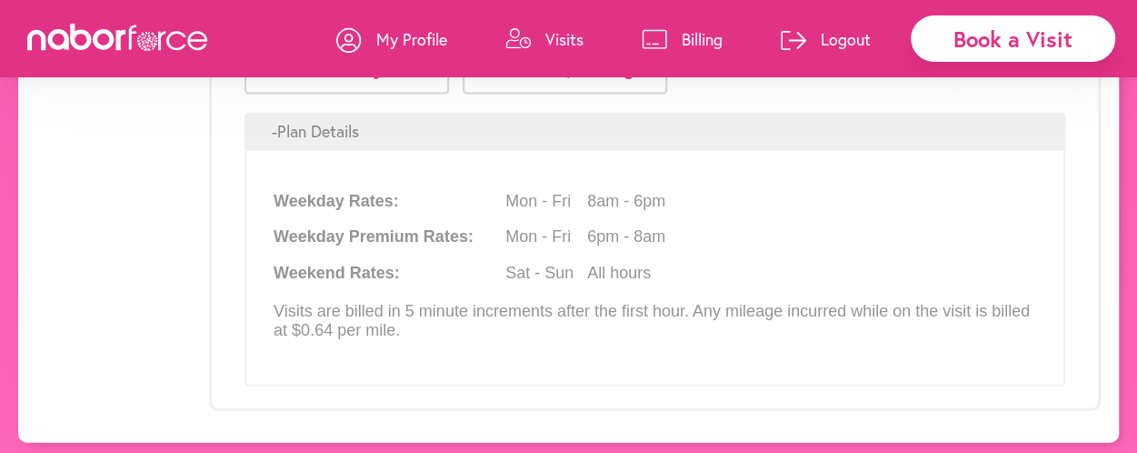
scroll to position [2023, 0]
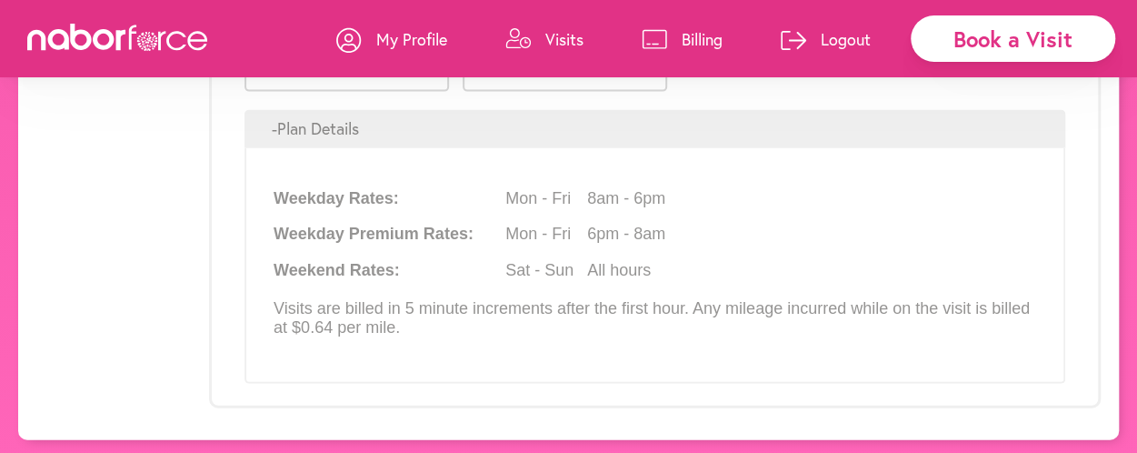
click at [559, 37] on p "Visits" at bounding box center [564, 39] width 38 height 22
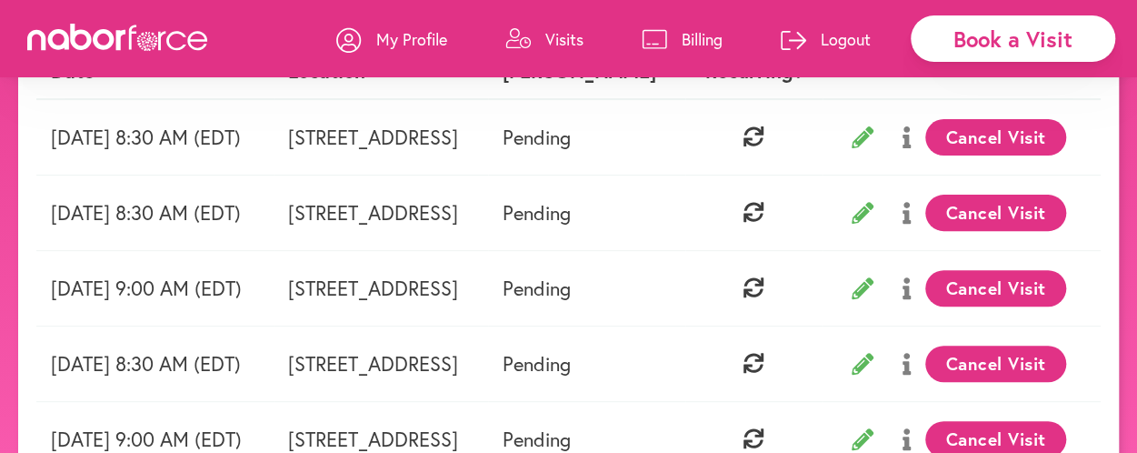
scroll to position [227, 0]
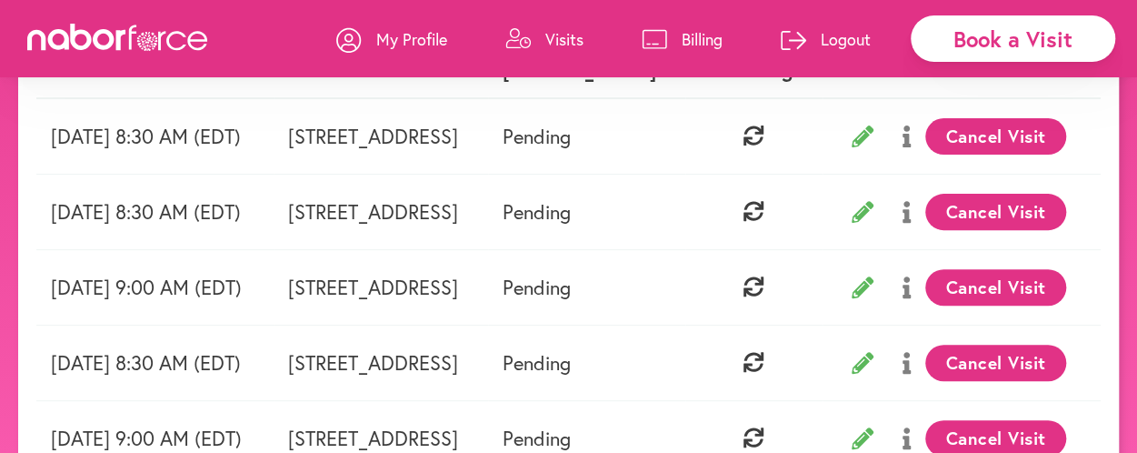
click at [1012, 283] on button "Cancel Visit" at bounding box center [995, 287] width 141 height 36
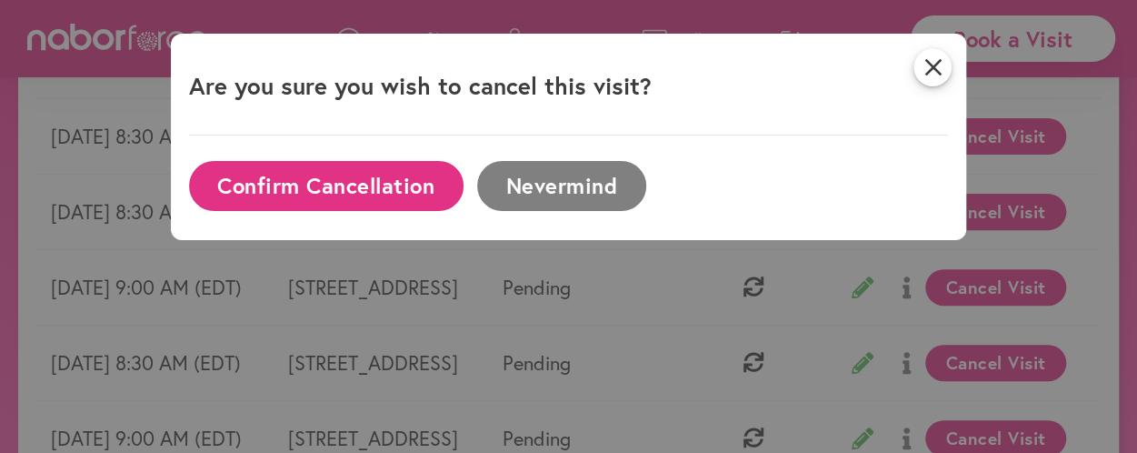
click at [423, 194] on button "Confirm Cancellation" at bounding box center [326, 186] width 274 height 50
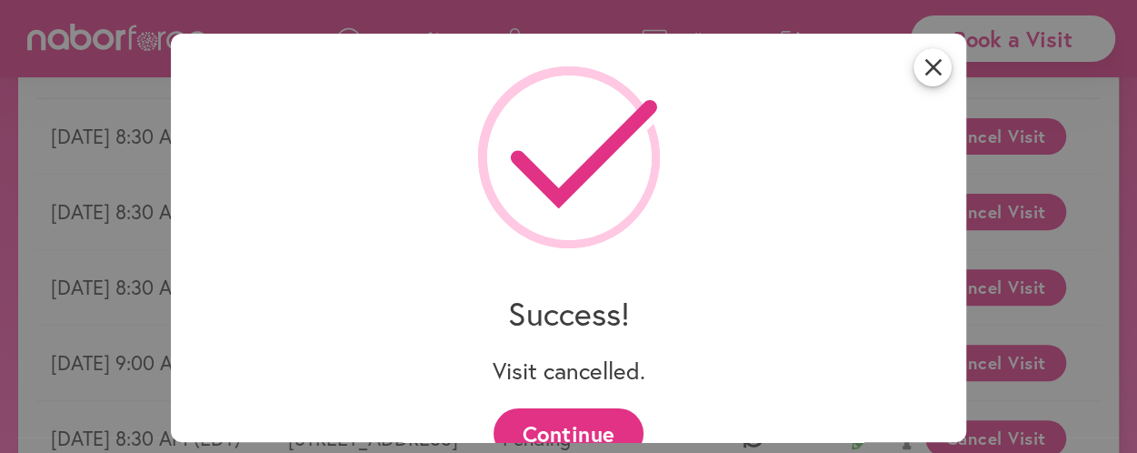
click at [573, 424] on button "Continue" at bounding box center [568, 433] width 150 height 50
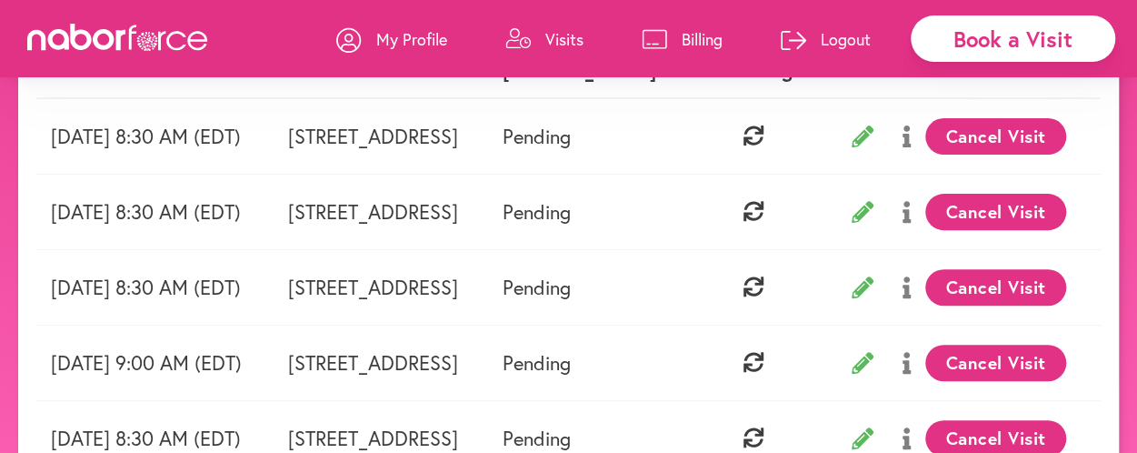
click at [994, 363] on button "Cancel Visit" at bounding box center [995, 362] width 141 height 36
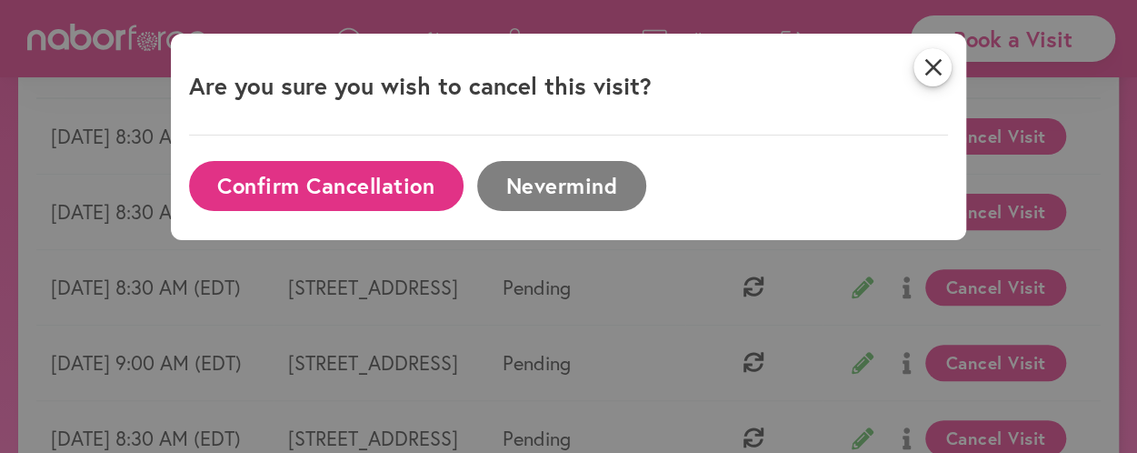
click at [433, 190] on button "Confirm Cancellation" at bounding box center [326, 186] width 274 height 50
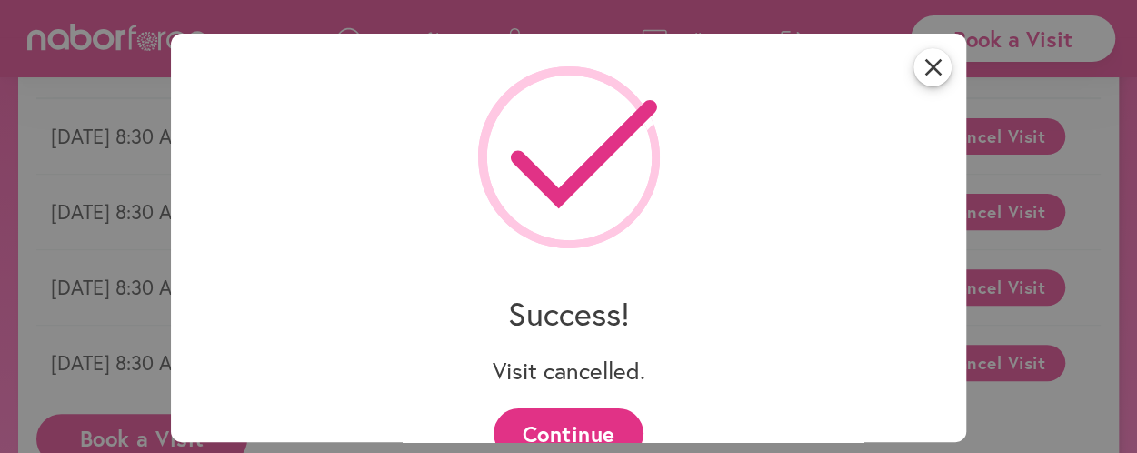
click at [563, 423] on button "Continue" at bounding box center [568, 433] width 150 height 50
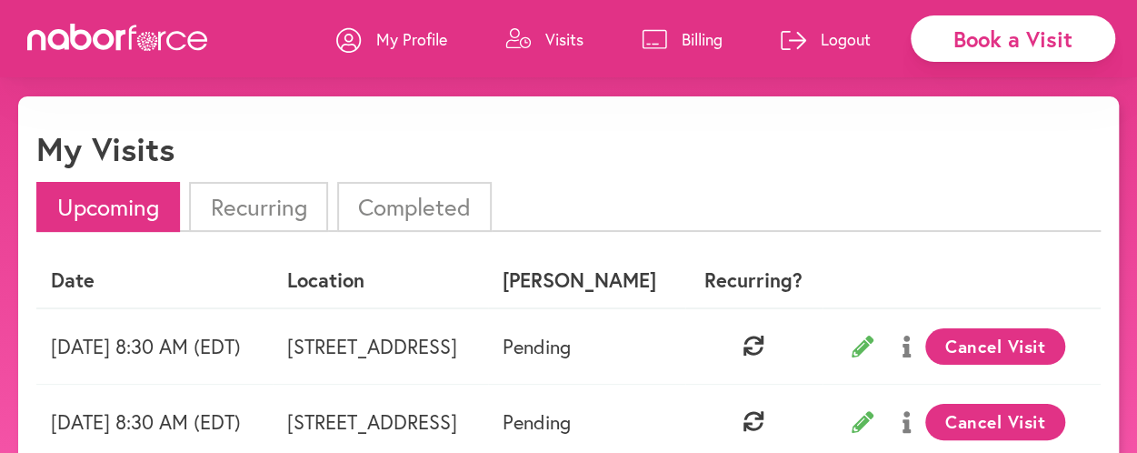
scroll to position [0, 0]
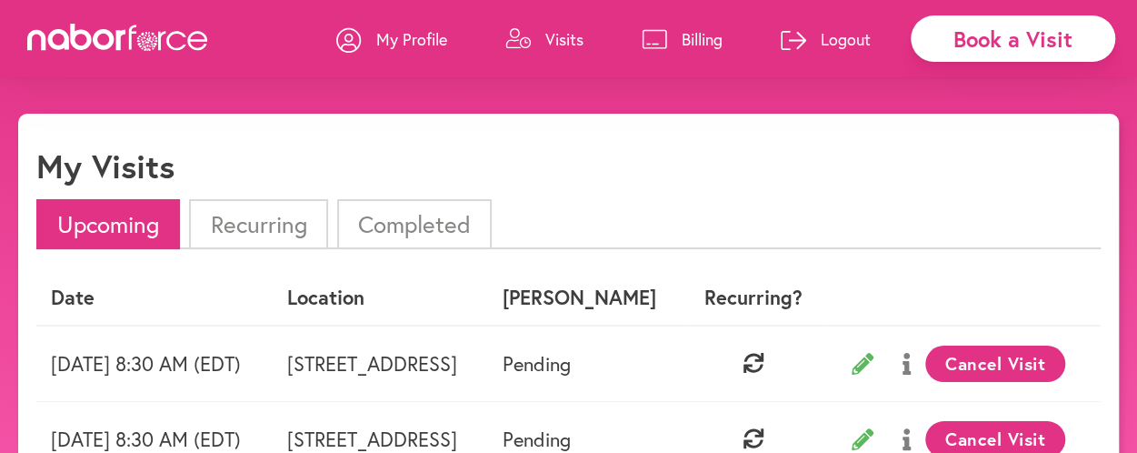
click at [265, 230] on li "Recurring" at bounding box center [258, 224] width 138 height 50
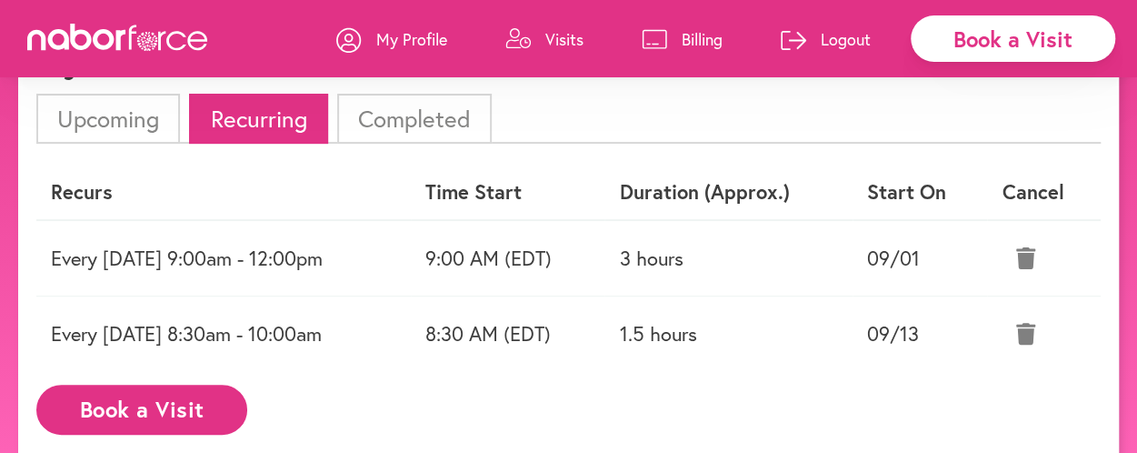
scroll to position [114, 0]
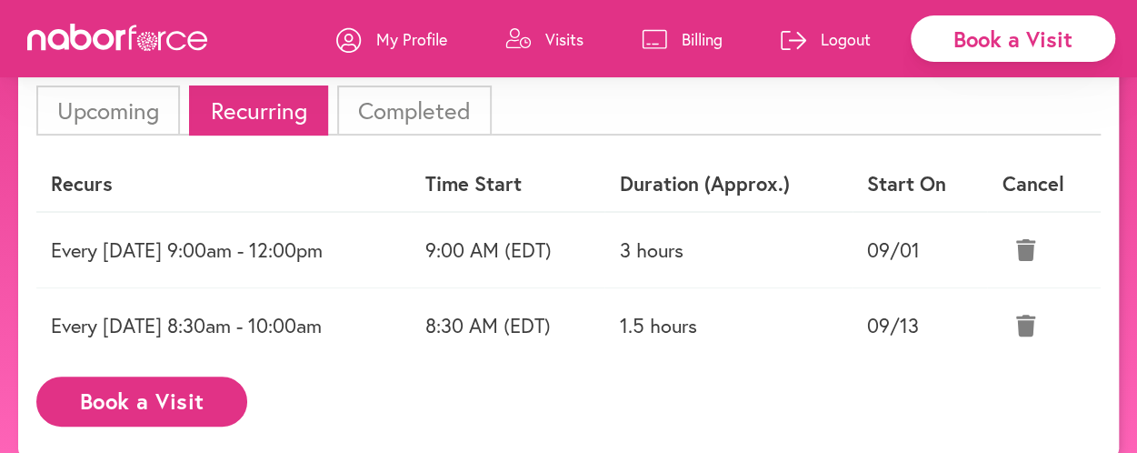
click at [1028, 249] on icon at bounding box center [1025, 250] width 19 height 22
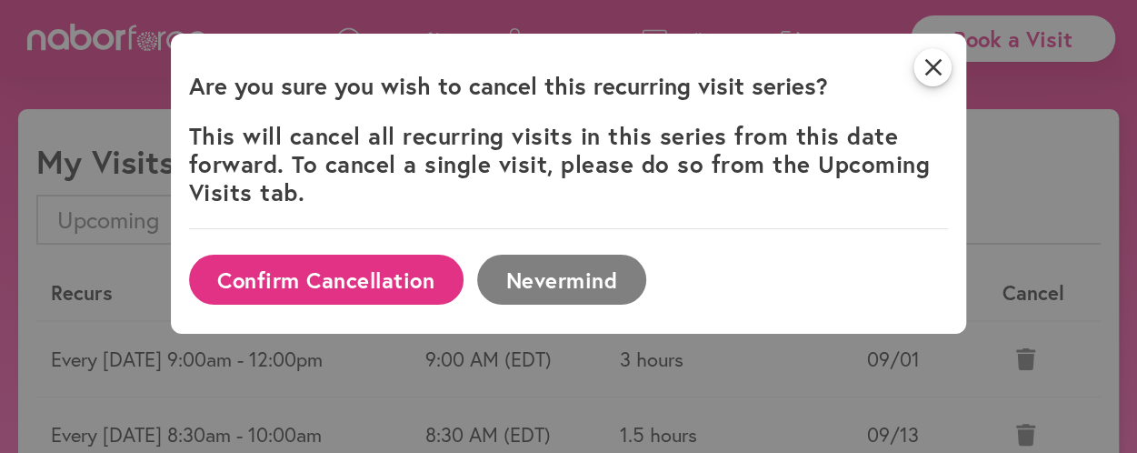
scroll to position [0, 0]
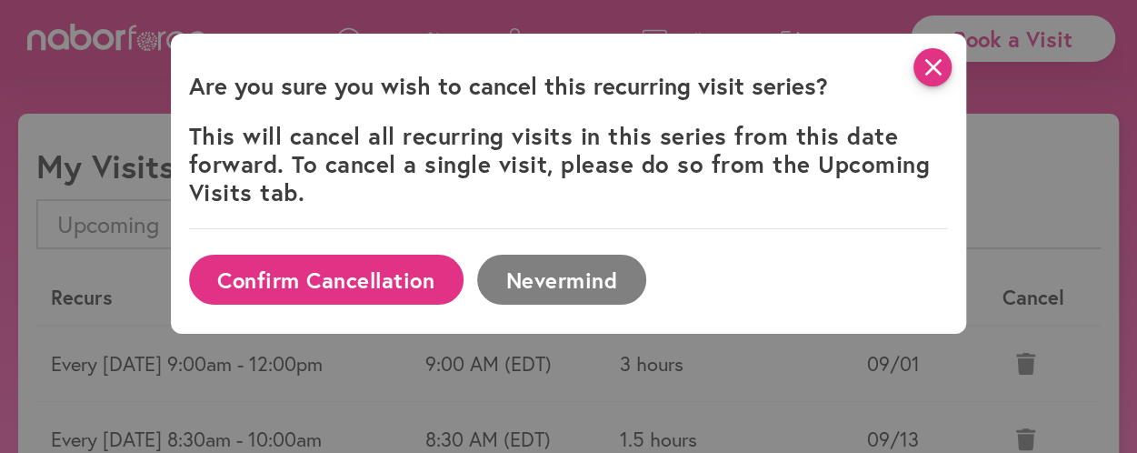
click at [951, 66] on icon "close" at bounding box center [932, 67] width 38 height 38
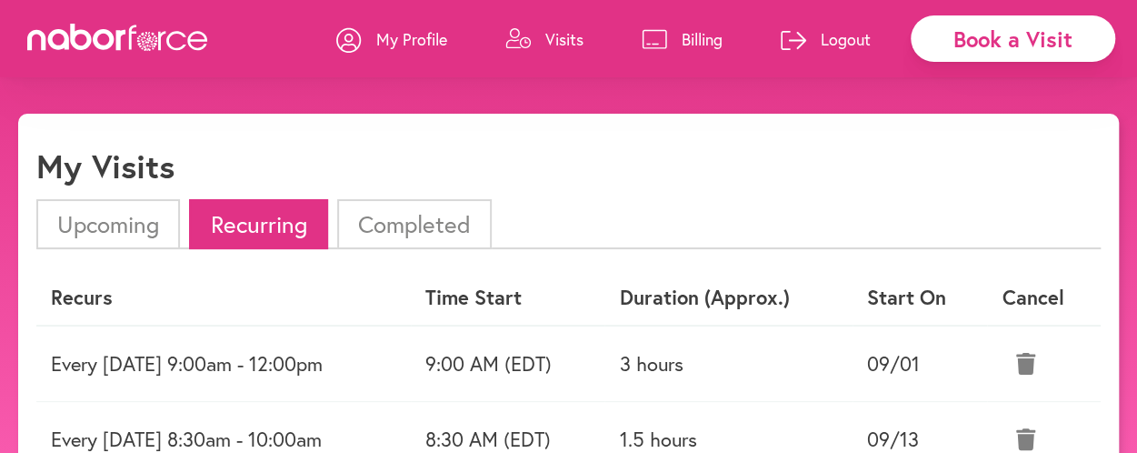
click at [137, 228] on li "Upcoming" at bounding box center [108, 224] width 144 height 50
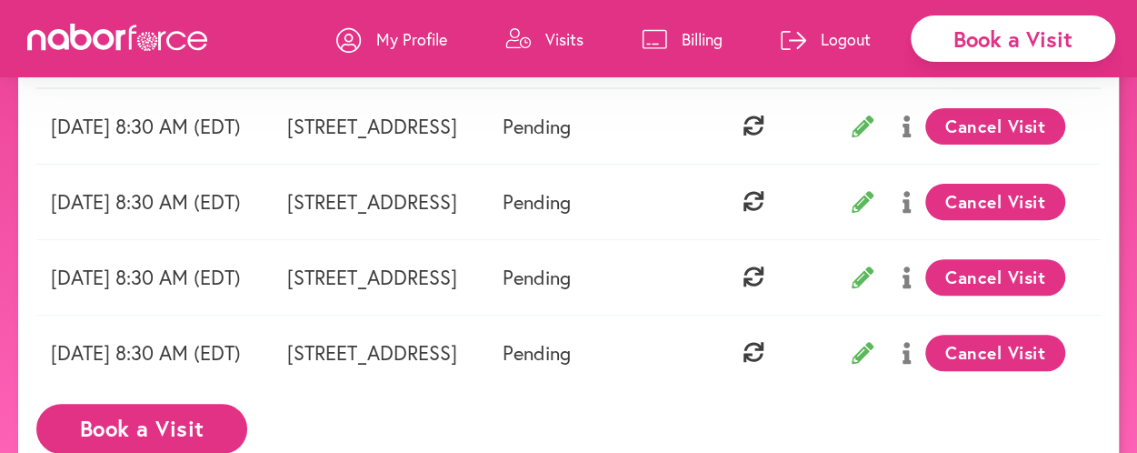
scroll to position [227, 0]
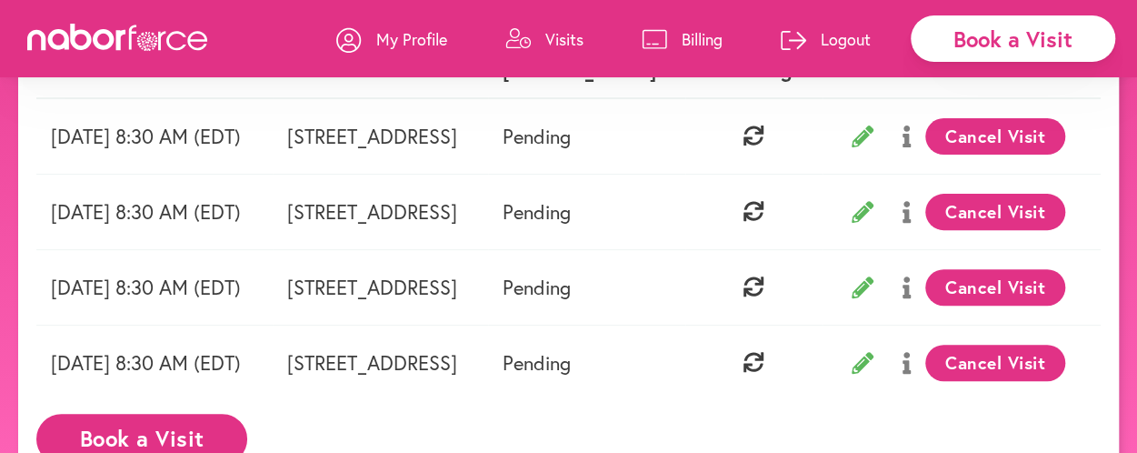
click at [409, 45] on p "My Profile" at bounding box center [411, 39] width 71 height 22
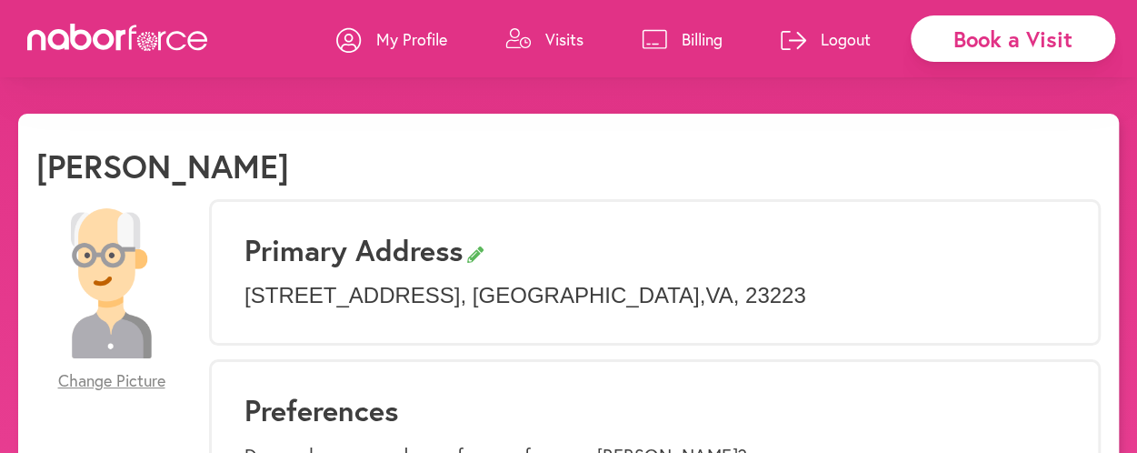
click at [131, 378] on span "Change Picture" at bounding box center [111, 381] width 107 height 20
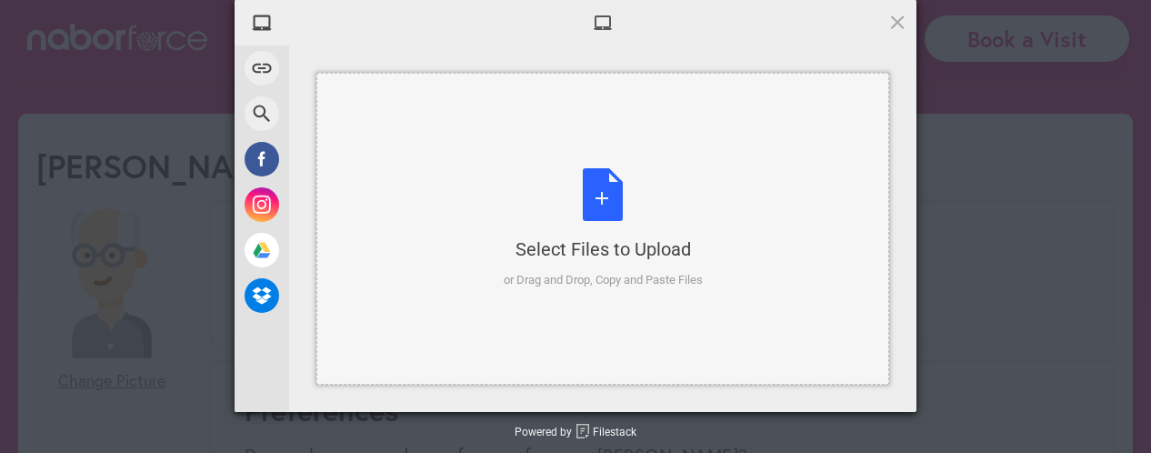
click at [603, 210] on div "Select Files to Upload or Drag and Drop, Copy and Paste Files" at bounding box center [602, 228] width 199 height 121
click at [533, 251] on div "Select Files to Upload" at bounding box center [602, 248] width 199 height 25
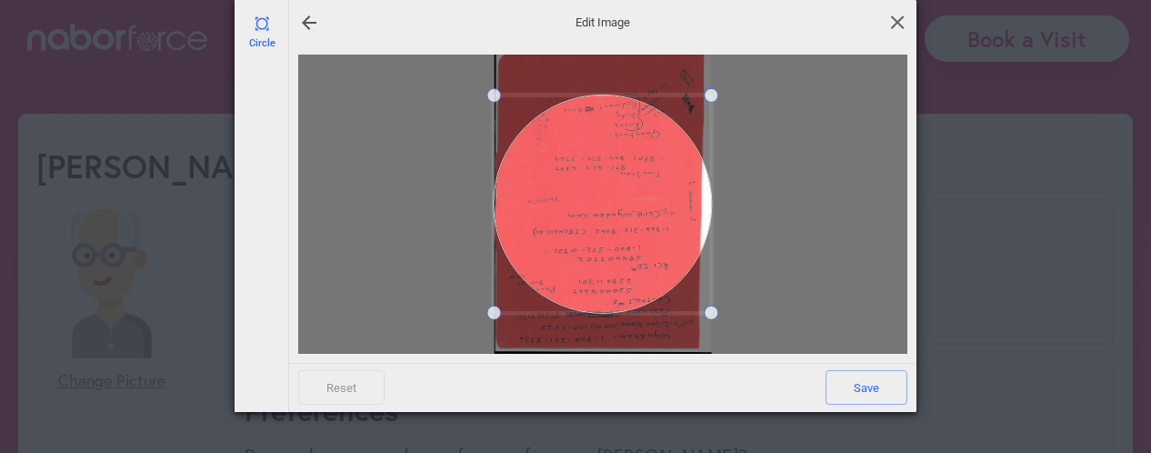
click at [898, 21] on span at bounding box center [897, 22] width 20 height 20
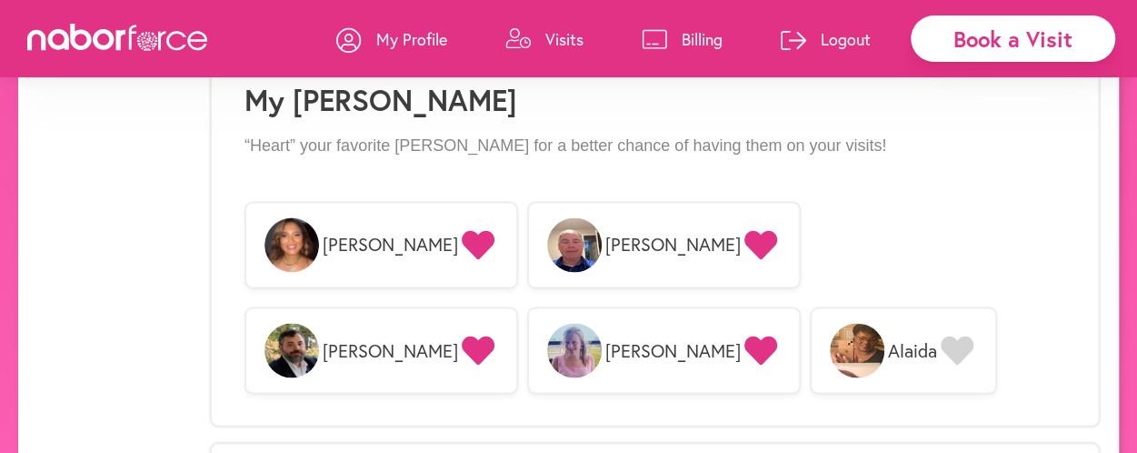
scroll to position [1454, 0]
